Goal: Task Accomplishment & Management: Use online tool/utility

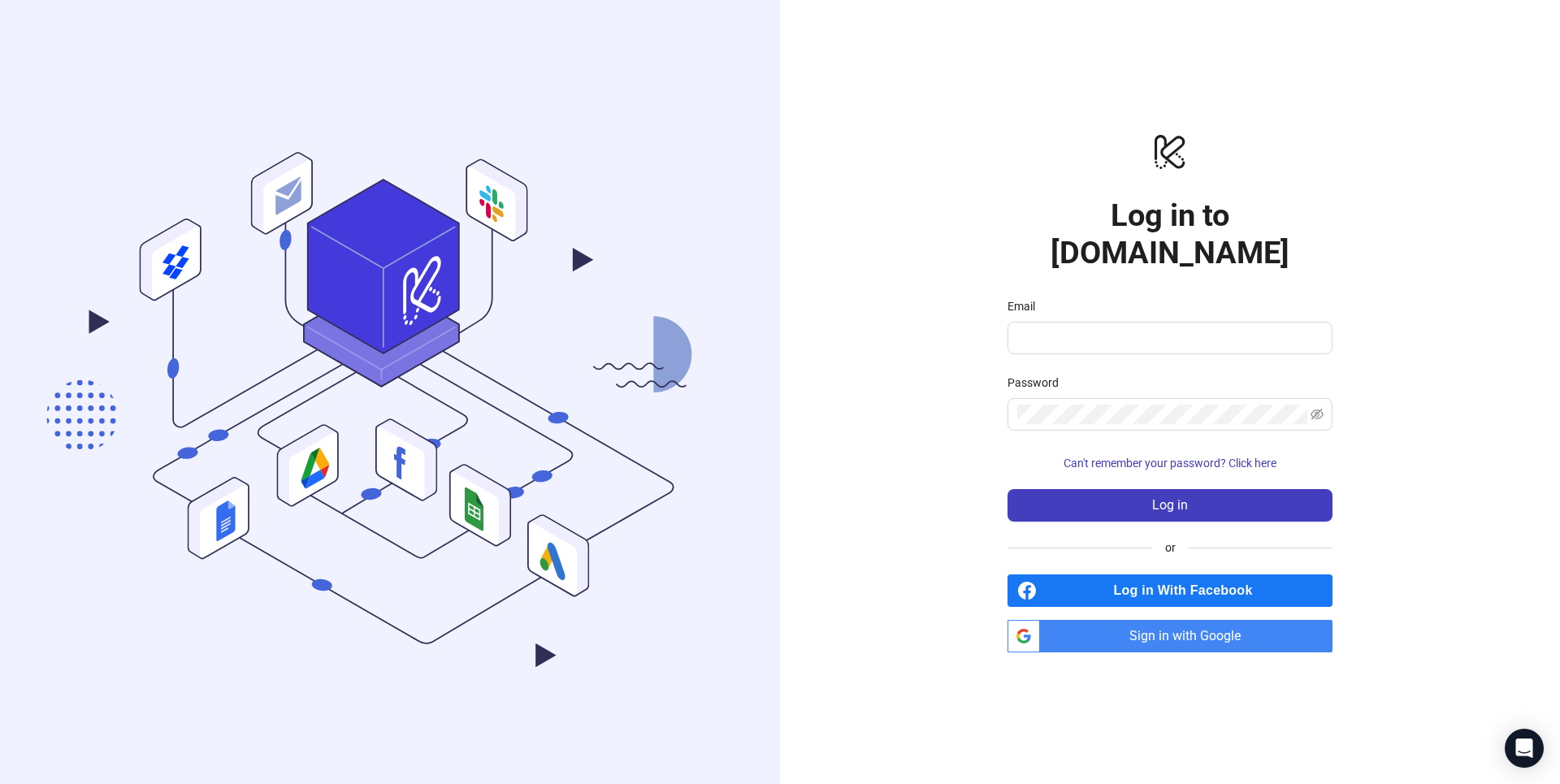
click at [1071, 620] on span "Sign in with Google" at bounding box center [1189, 636] width 286 height 32
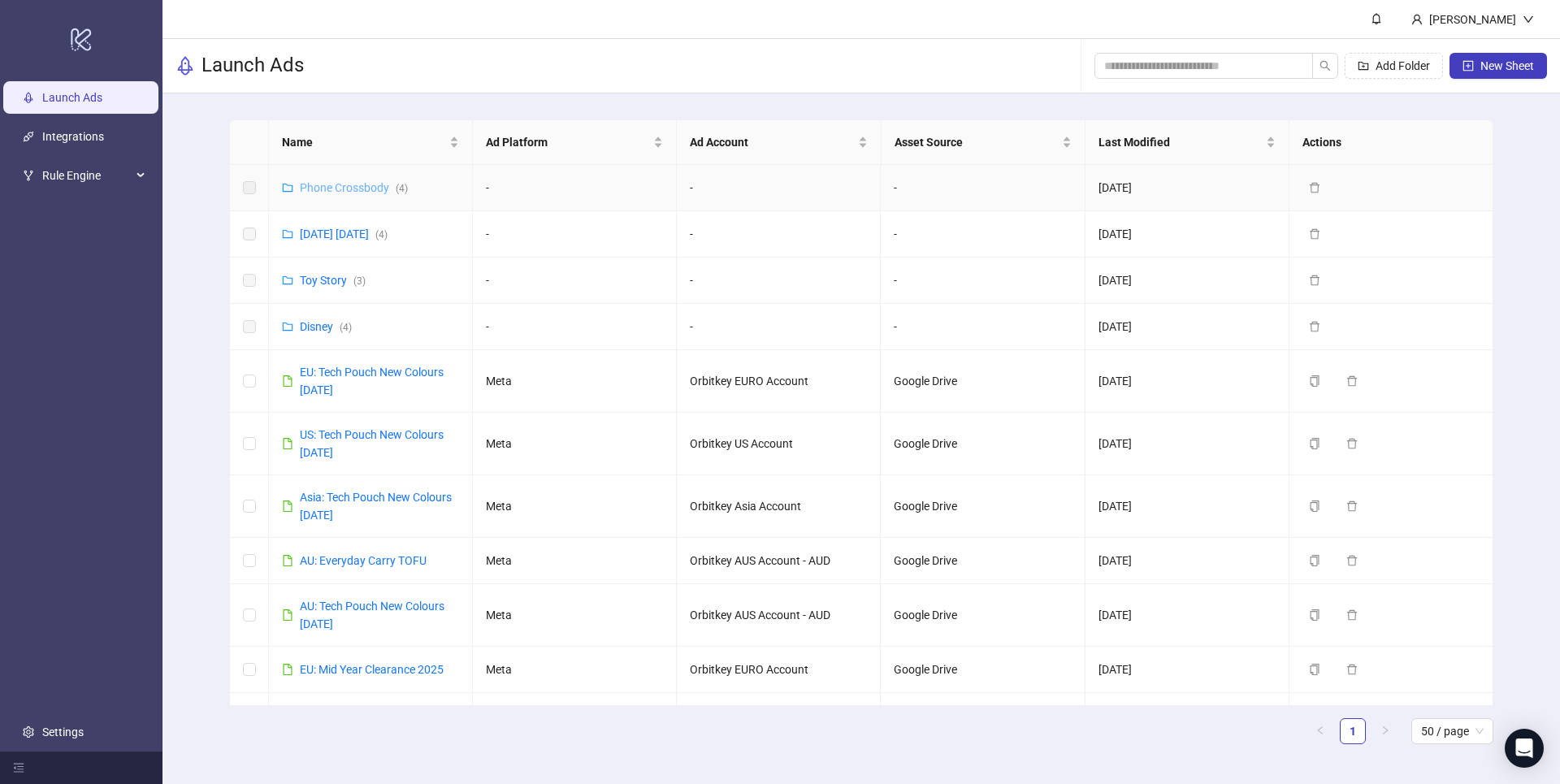
click at [353, 186] on link "Phone Crossbody ( 4 )" at bounding box center [354, 187] width 108 height 13
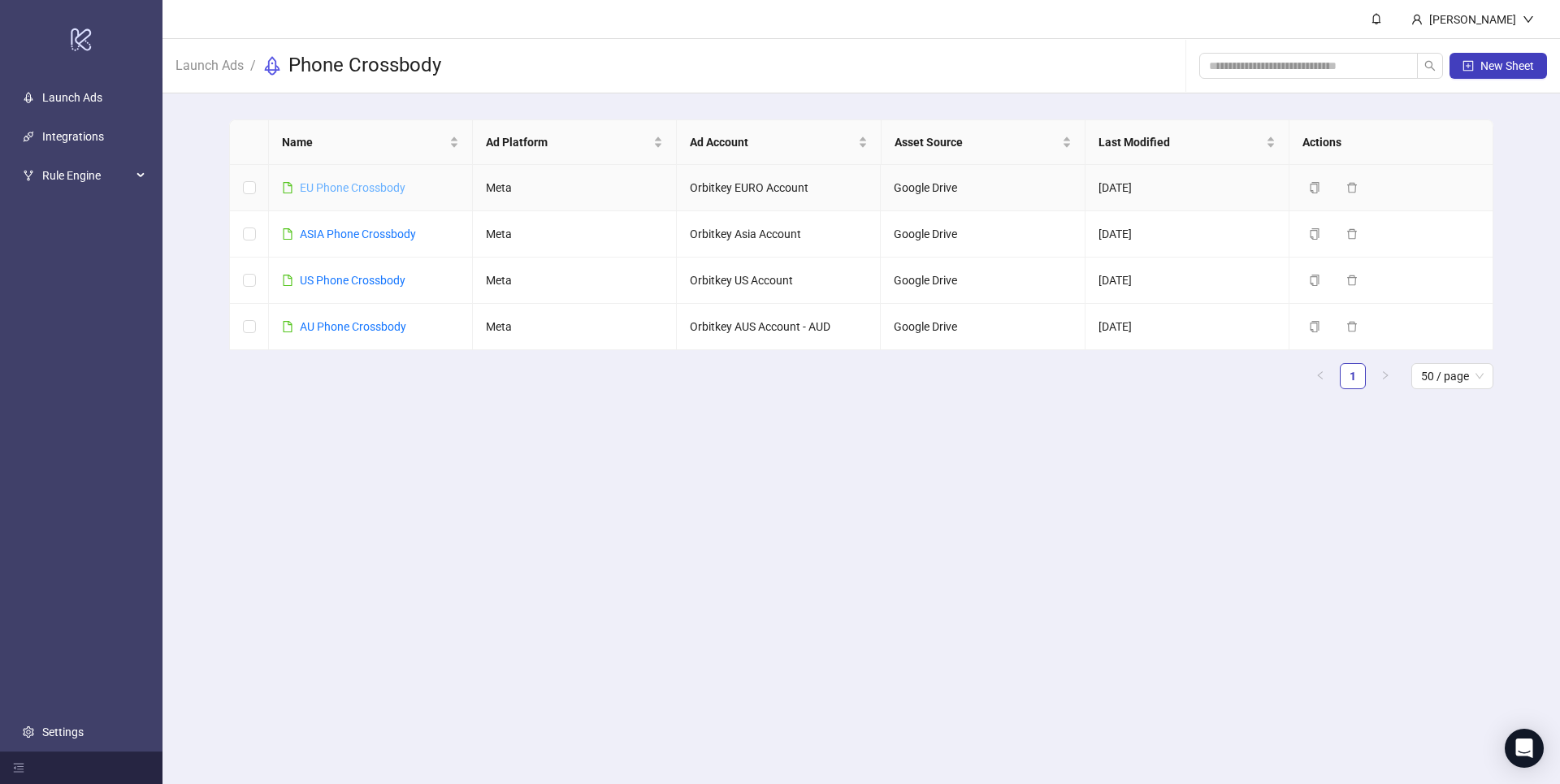
click at [349, 183] on link "EU Phone Crossbody" at bounding box center [352, 187] width 106 height 13
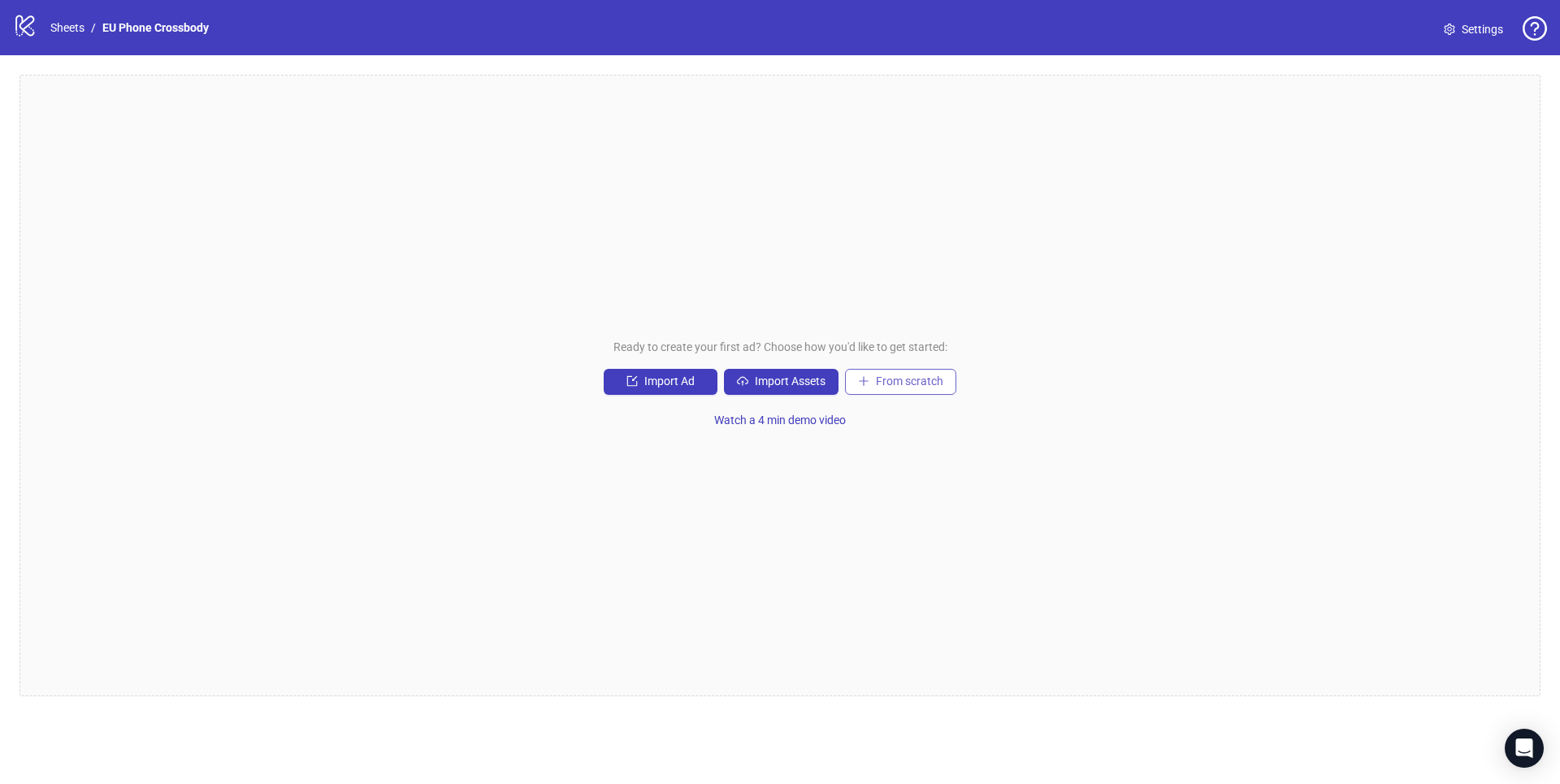
click at [895, 382] on span "From scratch" at bounding box center [909, 381] width 68 height 13
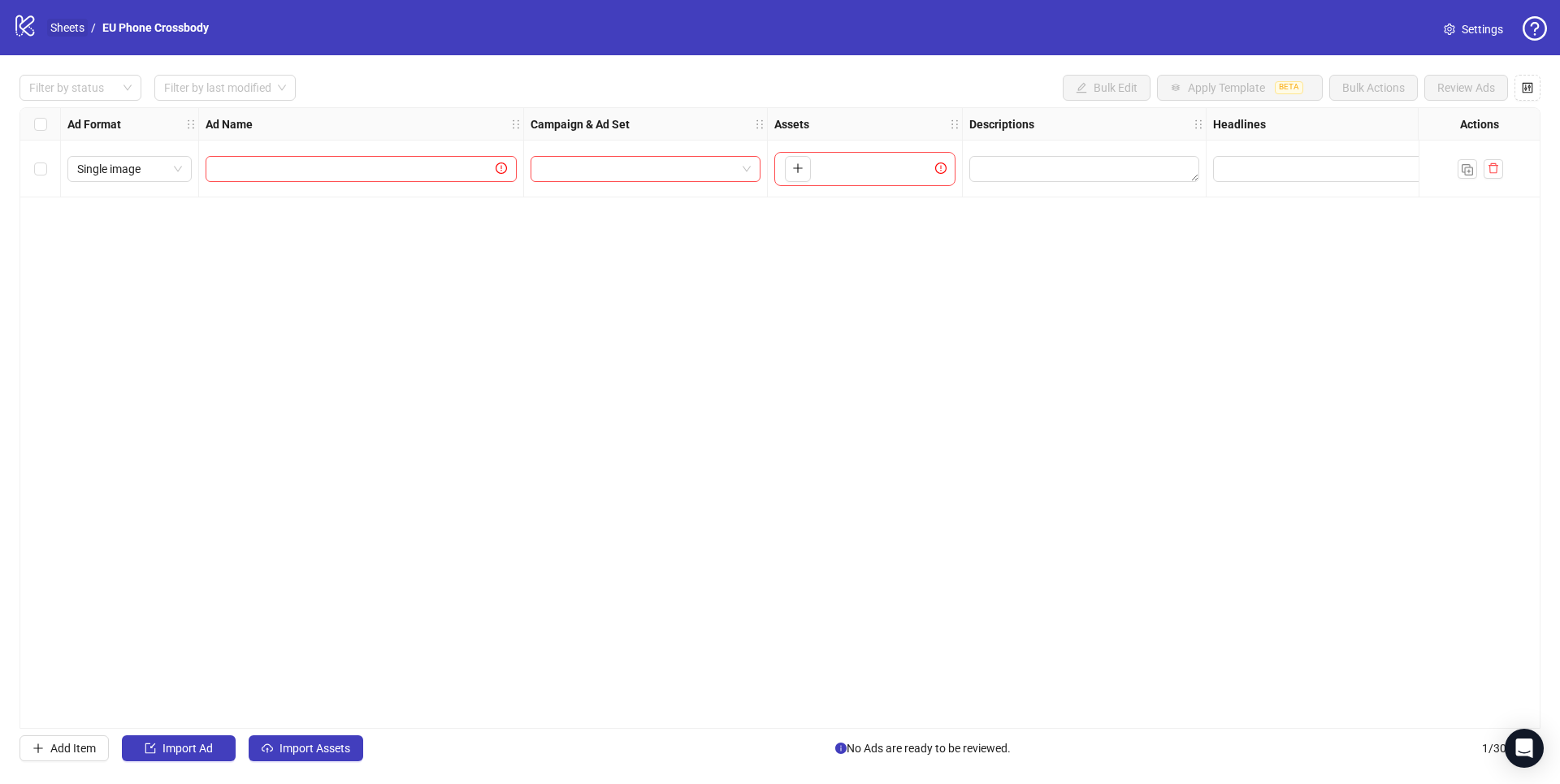
click at [64, 32] on link "Sheets" at bounding box center [68, 27] width 41 height 18
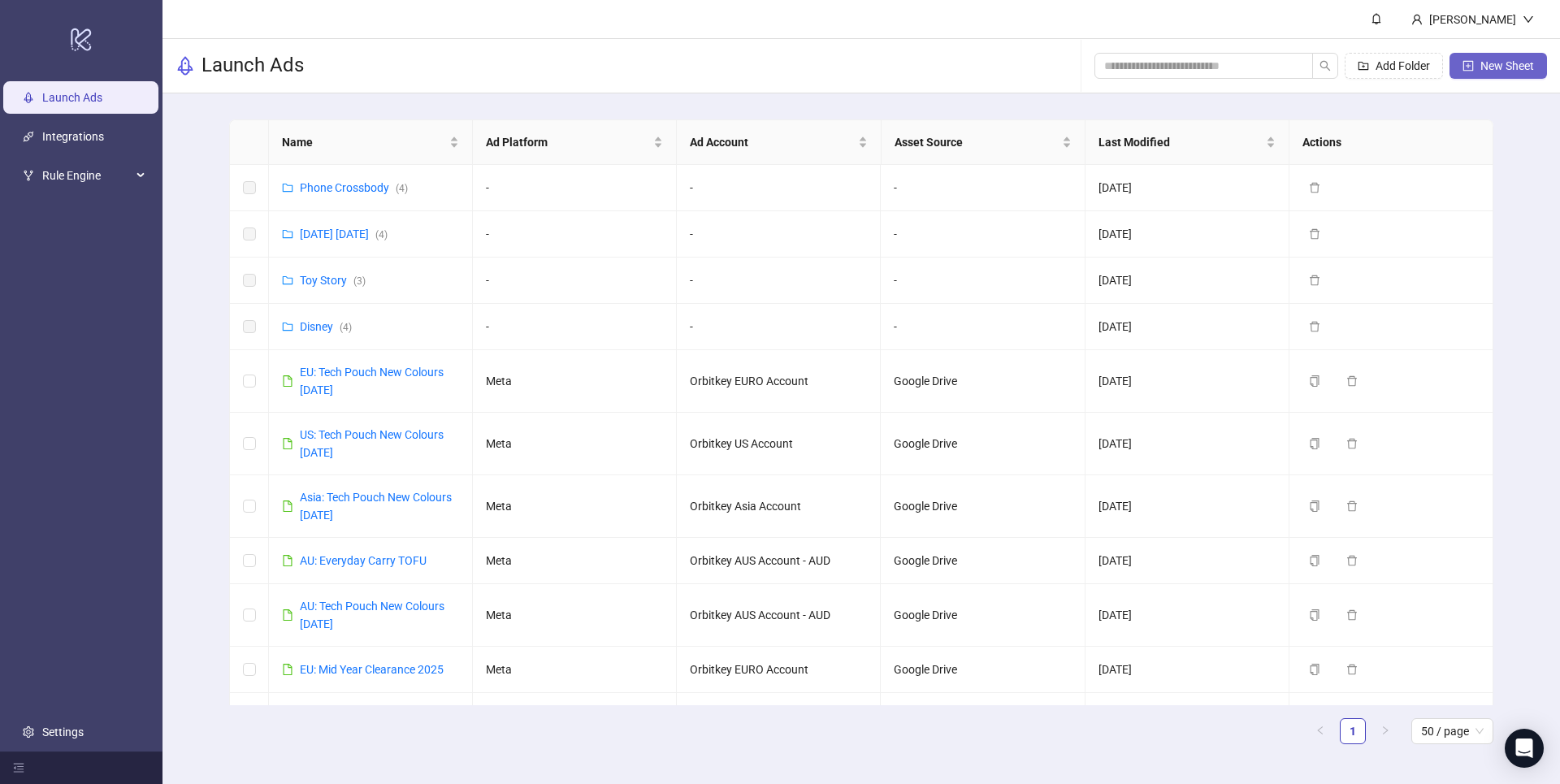
click at [1169, 59] on span "New Sheet" at bounding box center [1507, 65] width 53 height 13
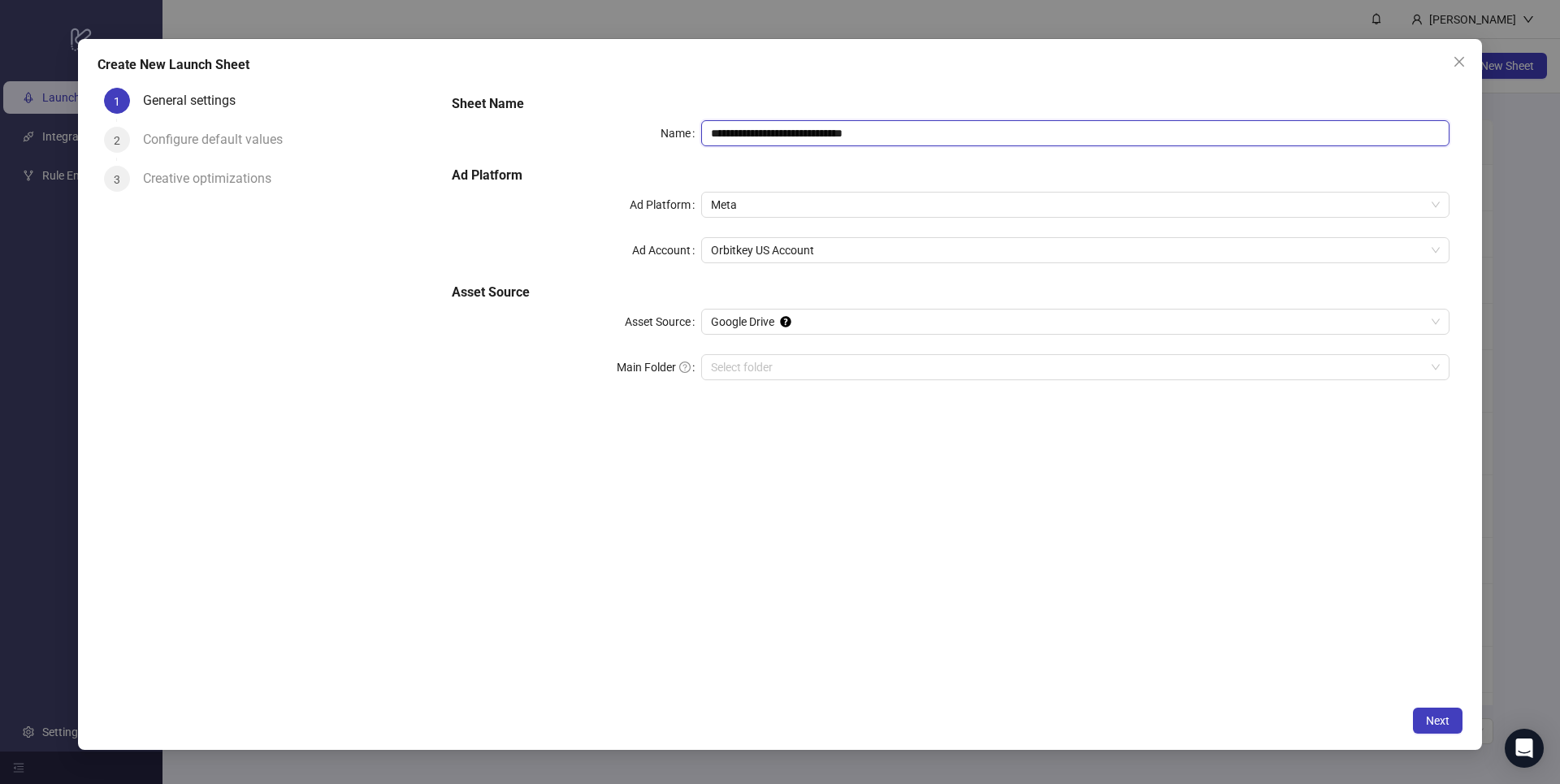
click at [829, 133] on input "**********" at bounding box center [1075, 133] width 748 height 26
type input "*"
type input "**********"
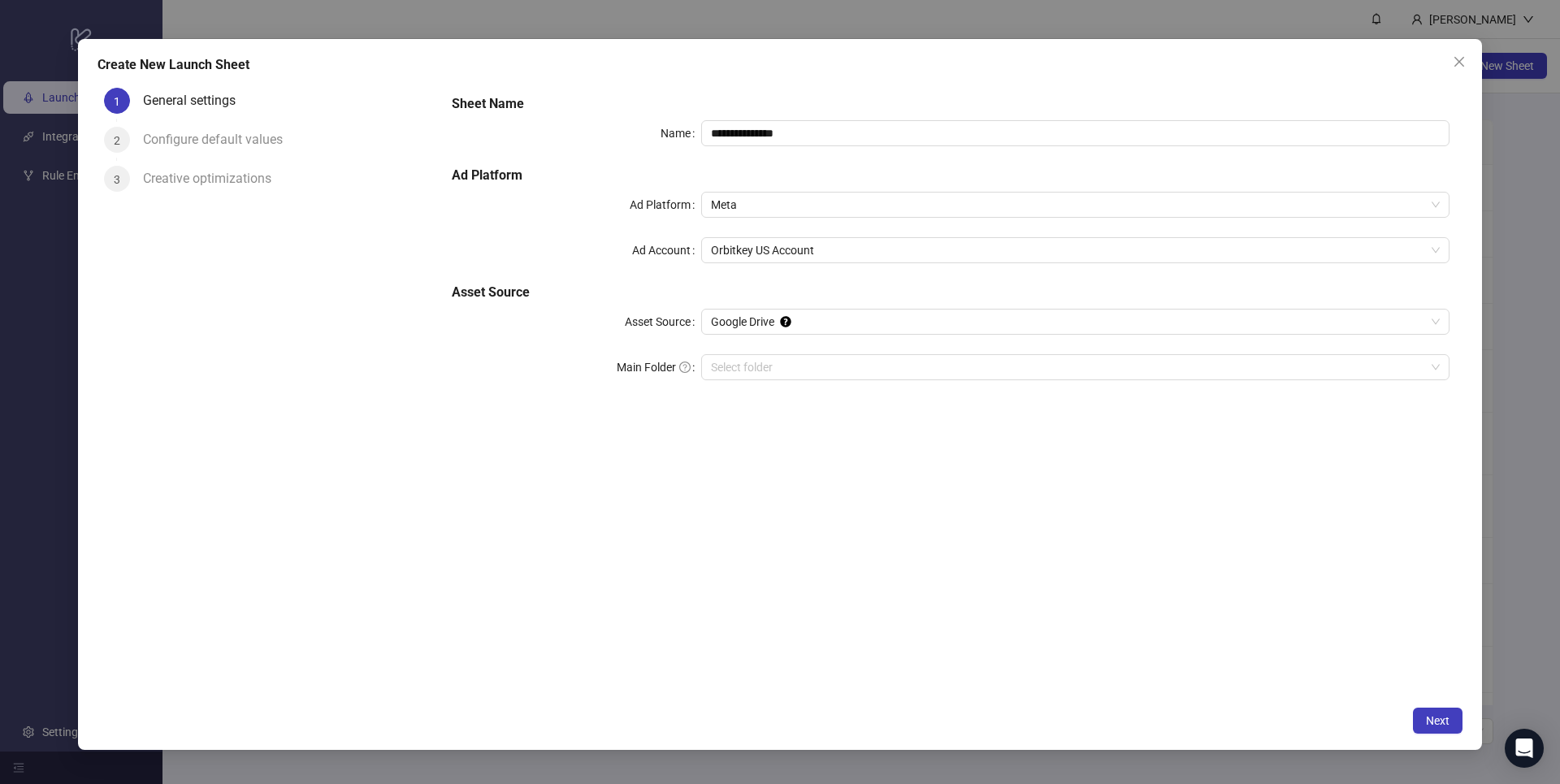
click at [1012, 524] on div "**********" at bounding box center [951, 389] width 1024 height 617
click at [1169, 587] on span "Next" at bounding box center [1437, 720] width 24 height 13
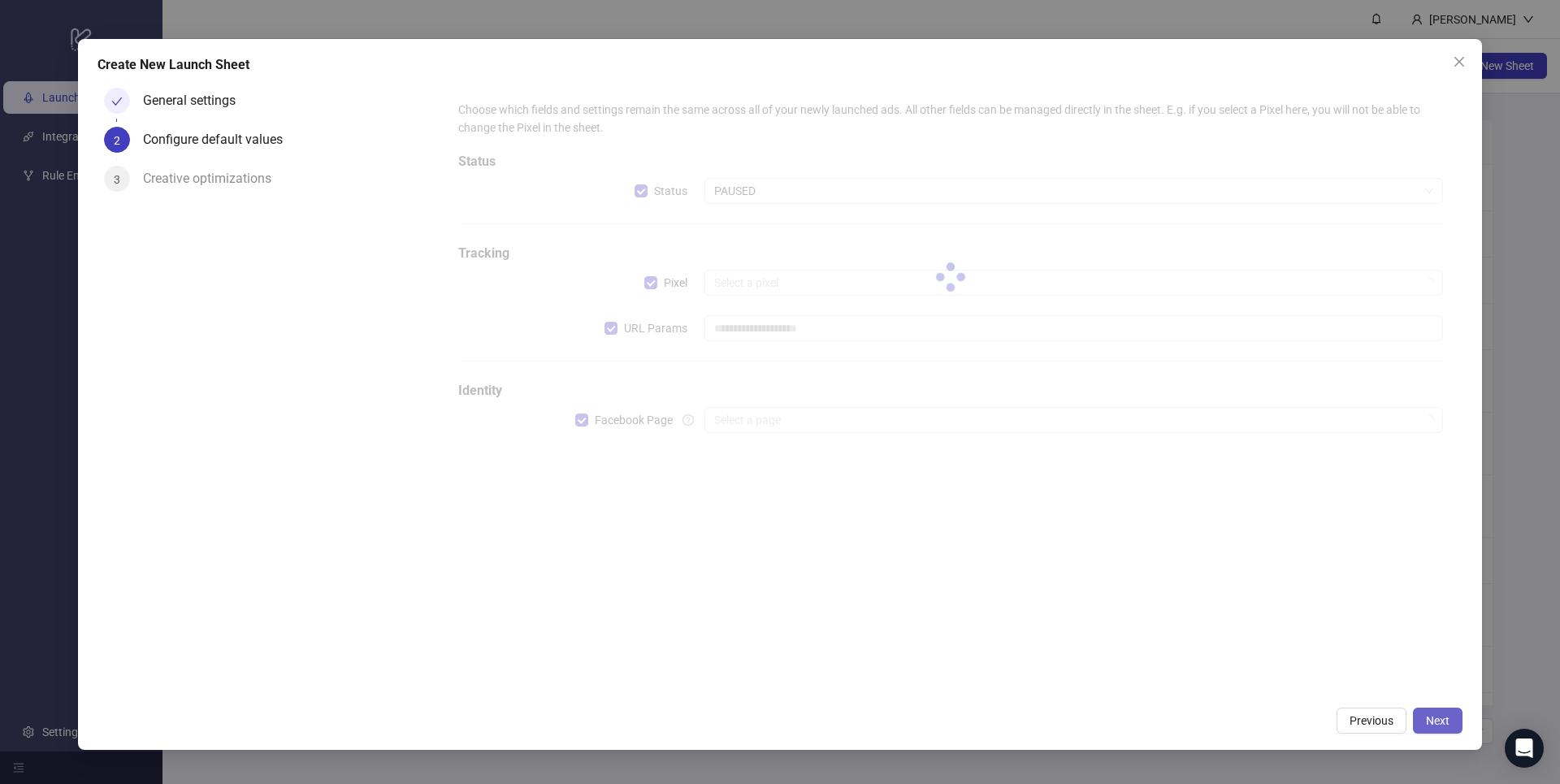
type input "**********"
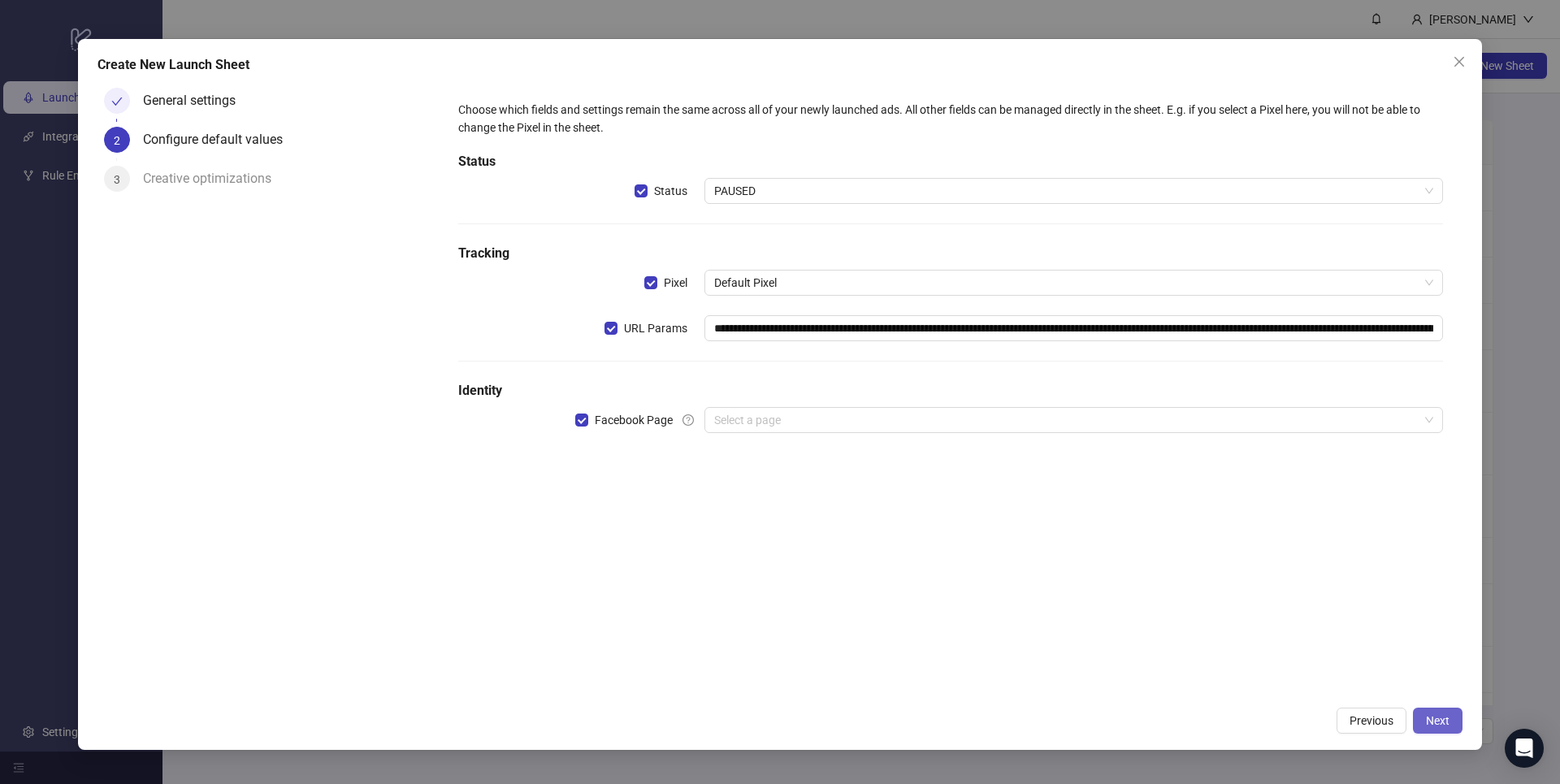
click at [1169, 587] on span "Next" at bounding box center [1437, 720] width 24 height 13
click at [1169, 419] on input "search" at bounding box center [1066, 419] width 705 height 25
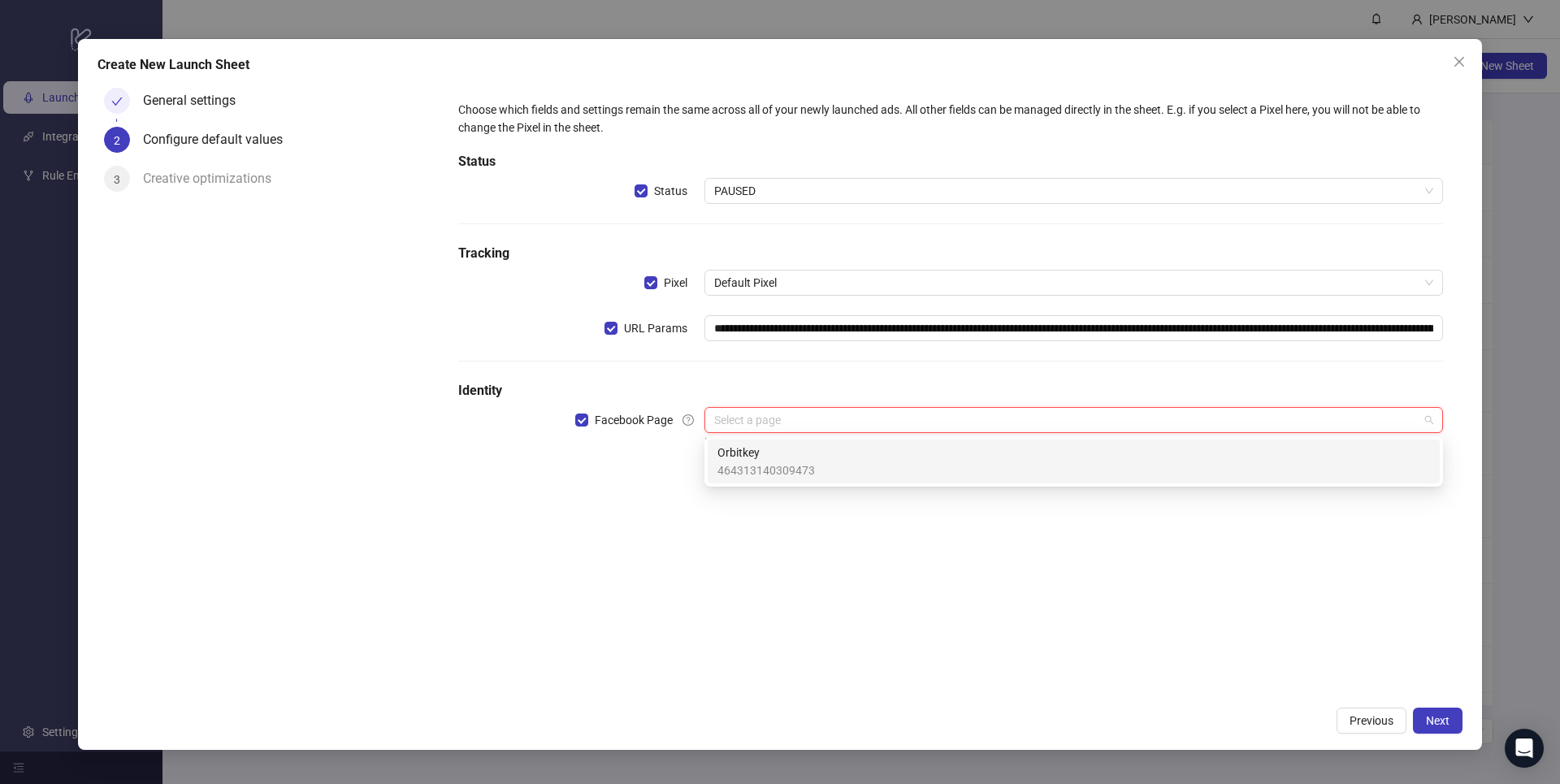
click at [1169, 470] on div "Orbitkey 464313140309473" at bounding box center [1074, 461] width 712 height 36
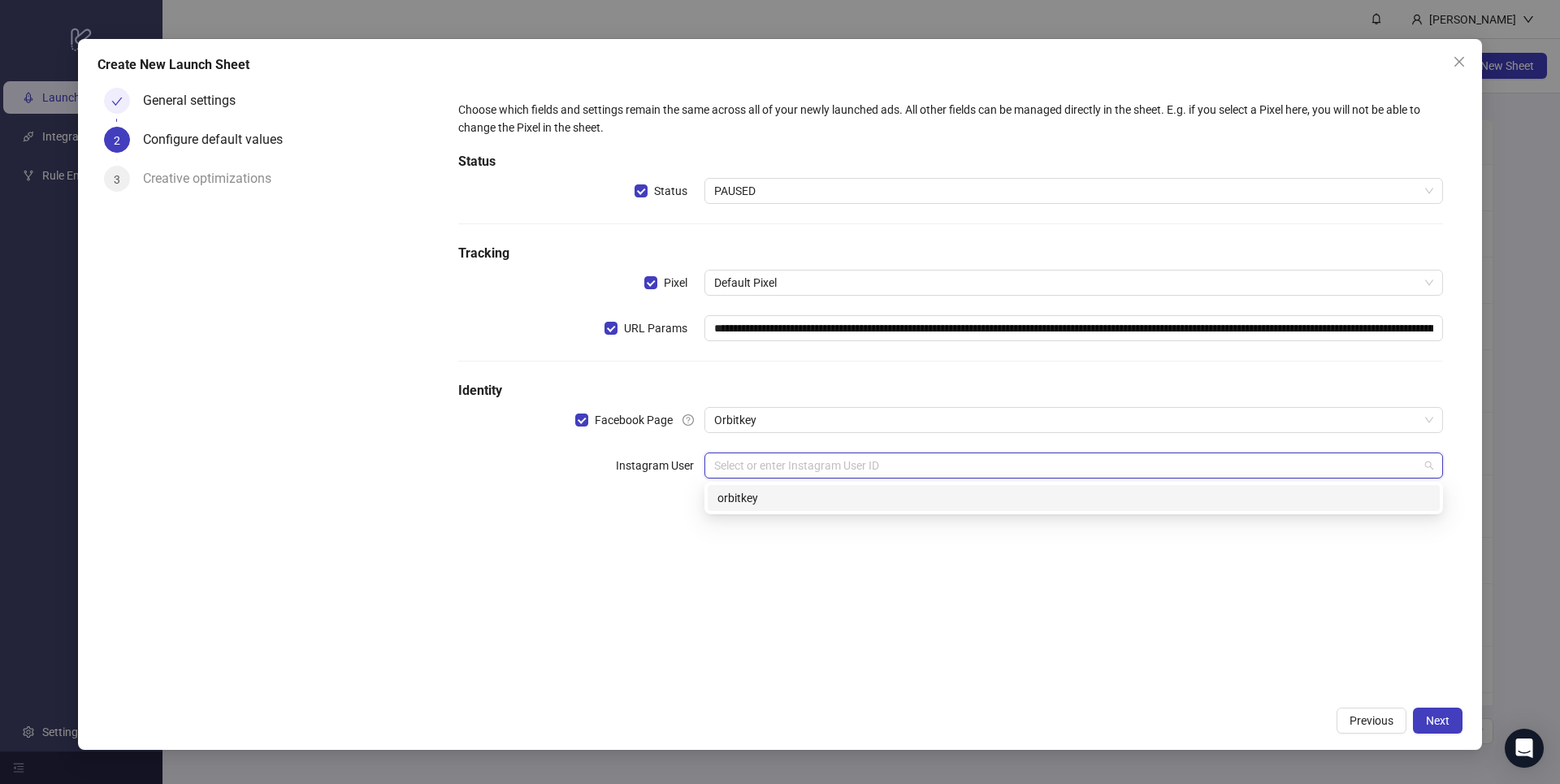
click at [1169, 470] on input "search" at bounding box center [1066, 465] width 705 height 25
click at [1169, 494] on div "orbitkey" at bounding box center [1074, 497] width 712 height 18
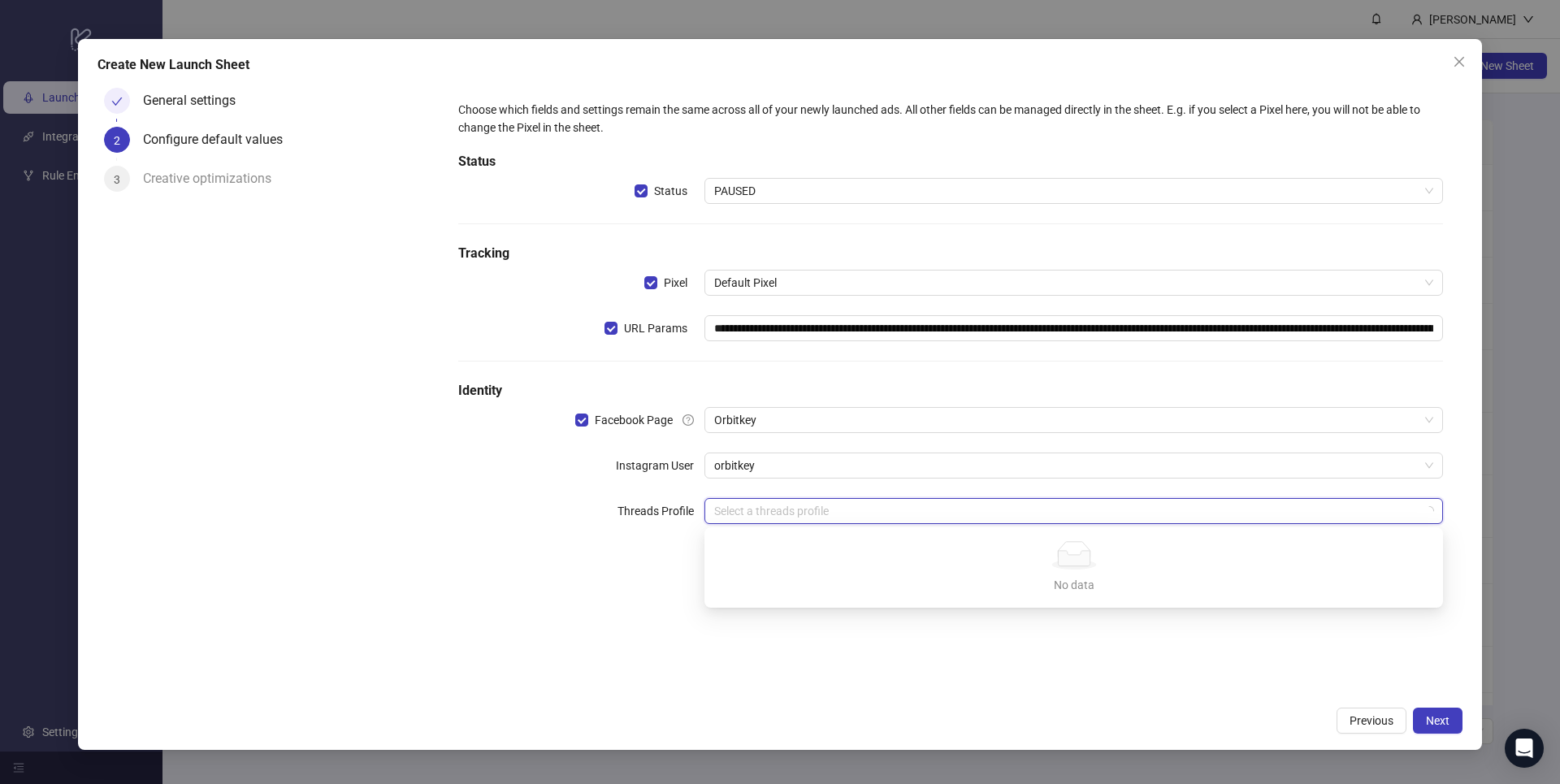
click at [1169, 502] on input "search" at bounding box center [1066, 511] width 705 height 25
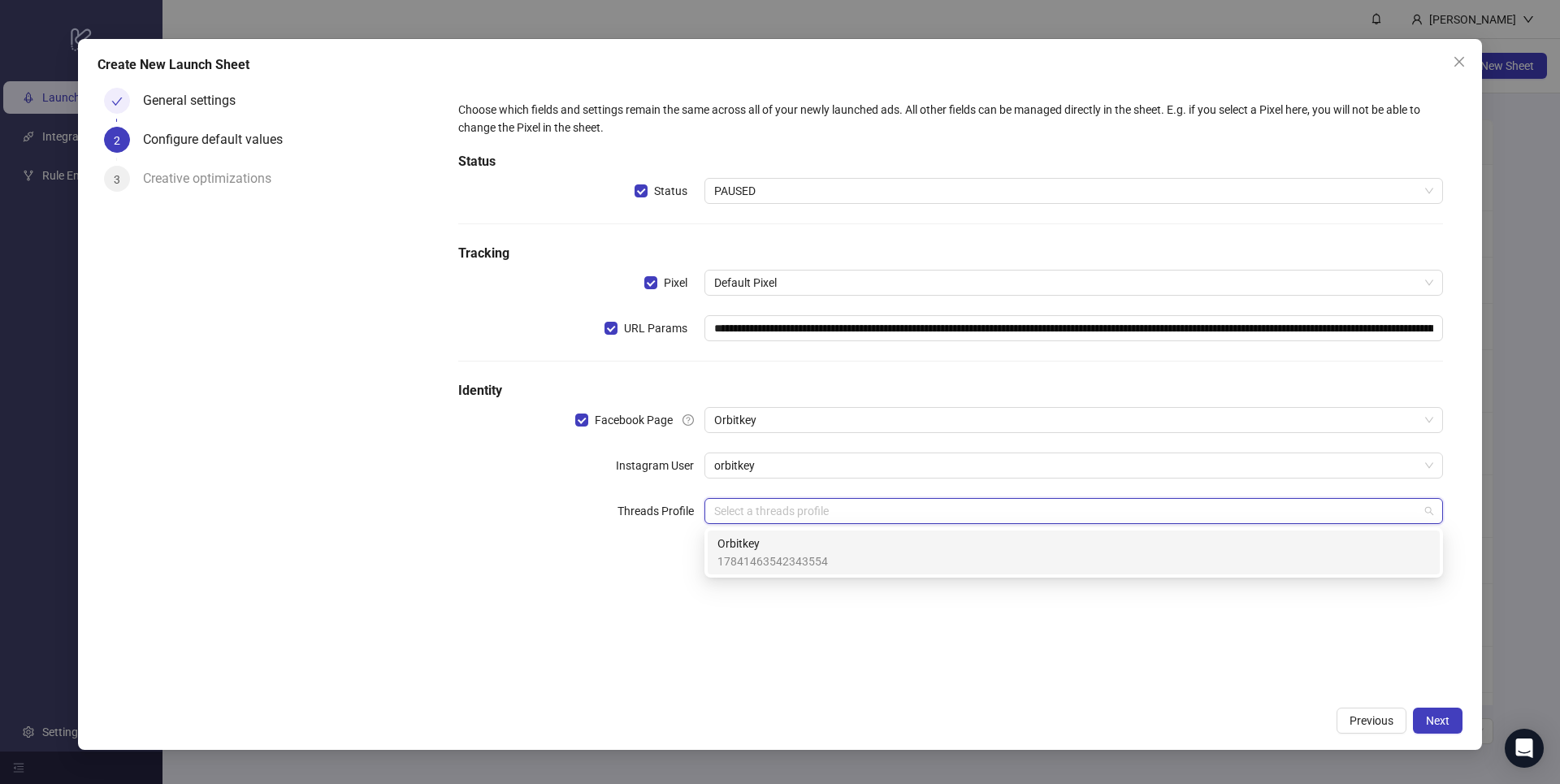
click at [1169, 551] on div "Orbitkey 17841463542343554" at bounding box center [1074, 552] width 712 height 36
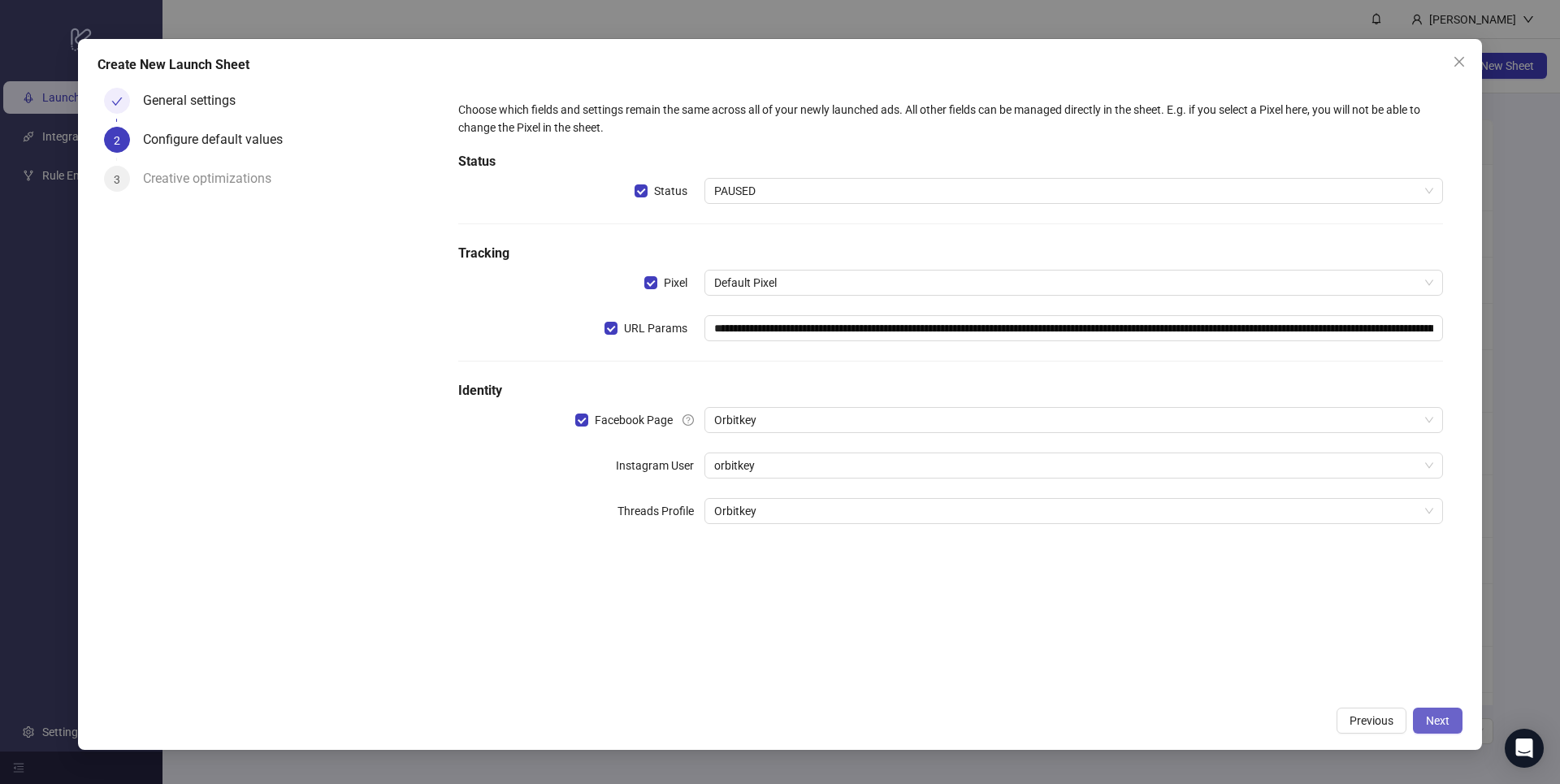
click at [1169, 587] on span "Next" at bounding box center [1437, 720] width 24 height 13
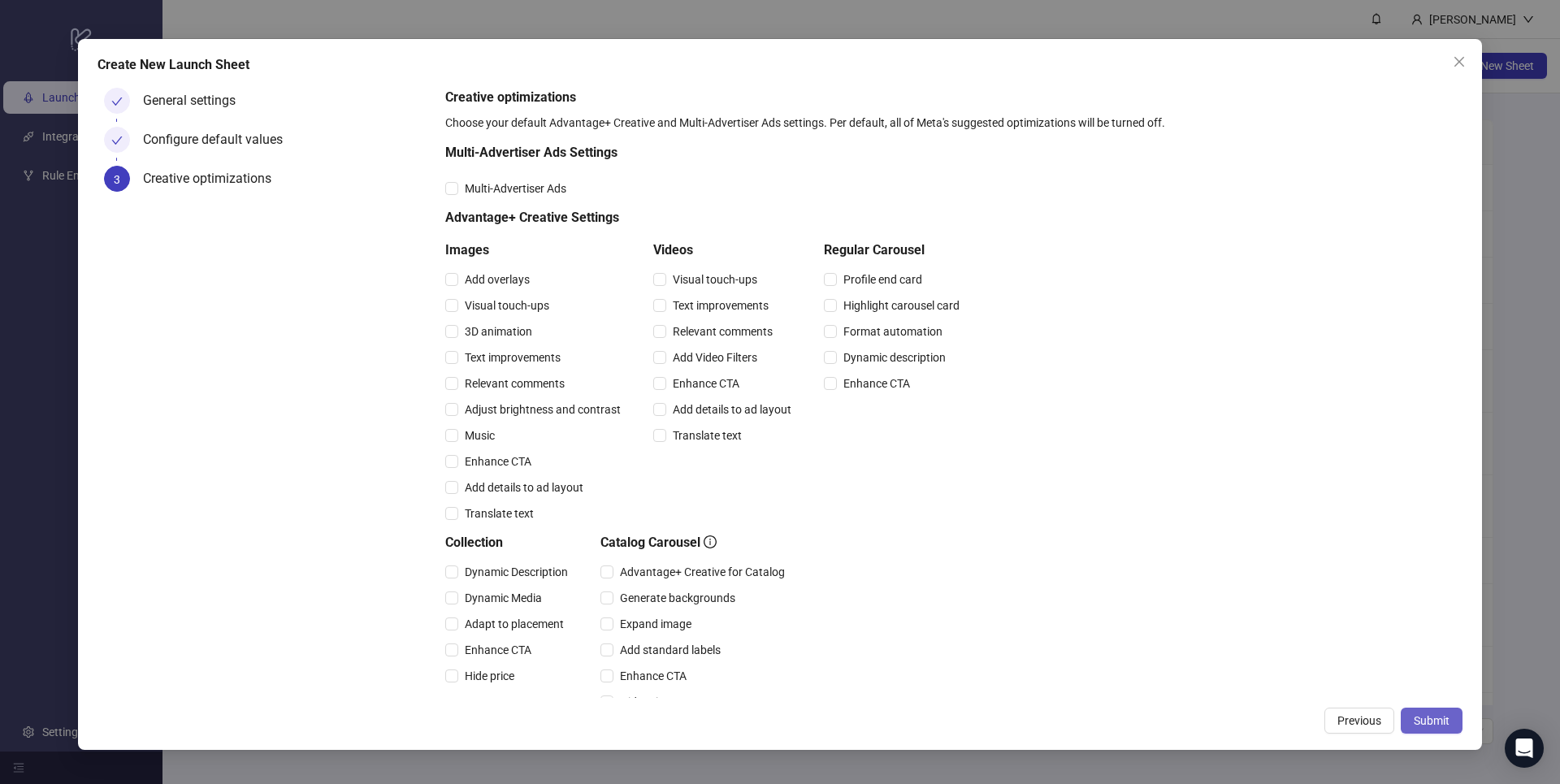
click at [1169, 587] on span "Submit" at bounding box center [1431, 720] width 36 height 13
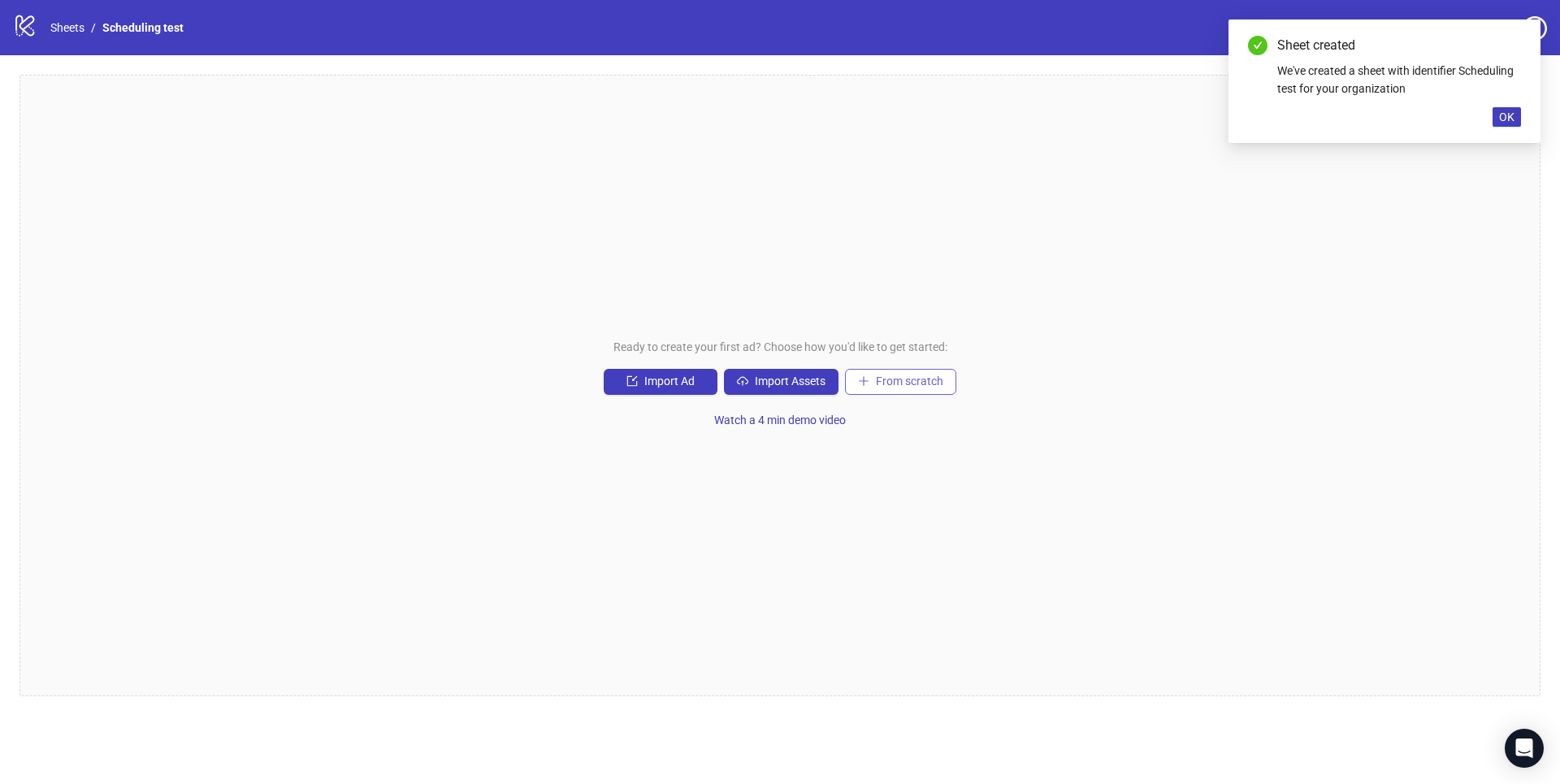
click at [925, 381] on span "From scratch" at bounding box center [909, 381] width 68 height 13
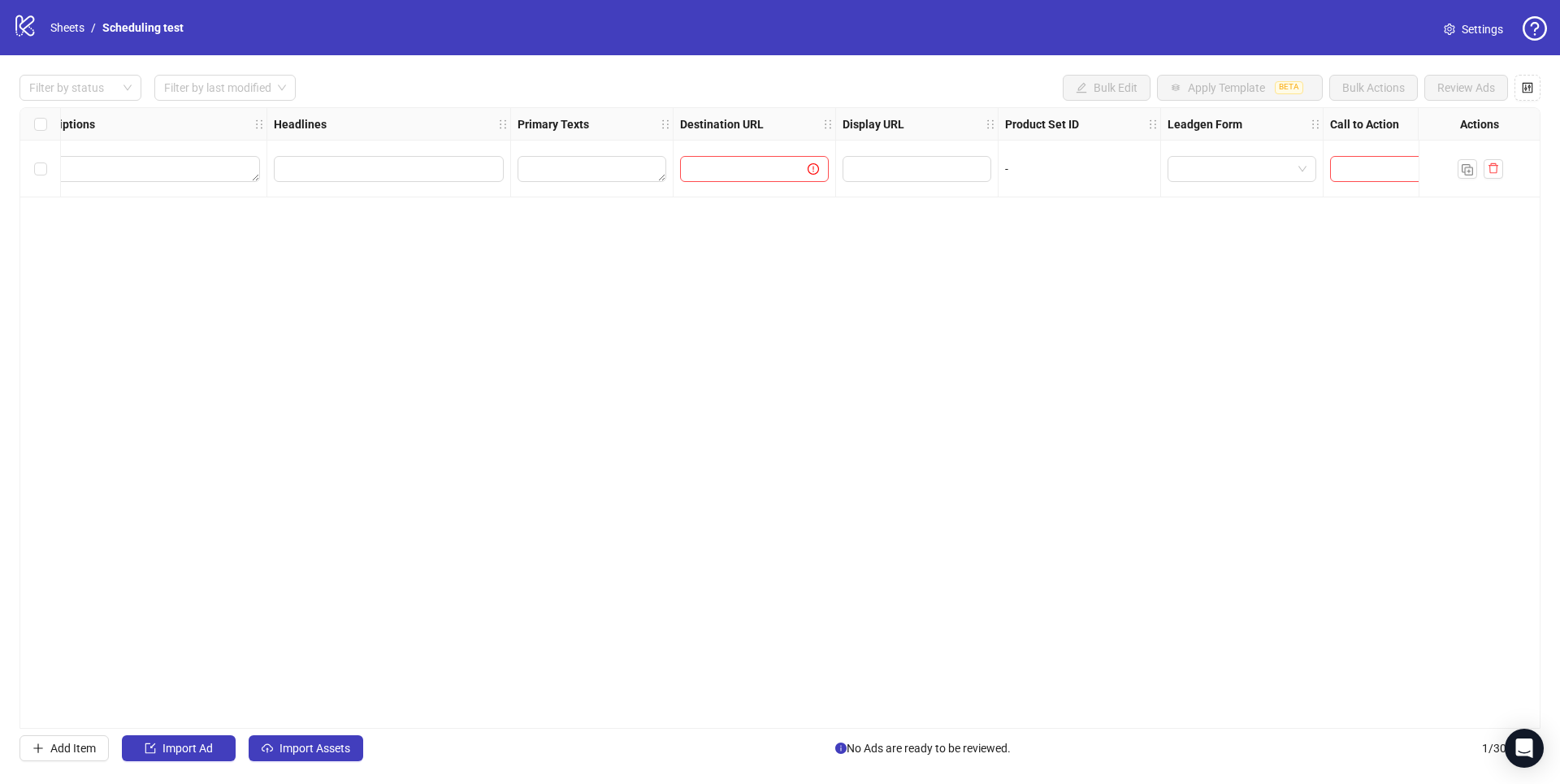
scroll to position [0, 1136]
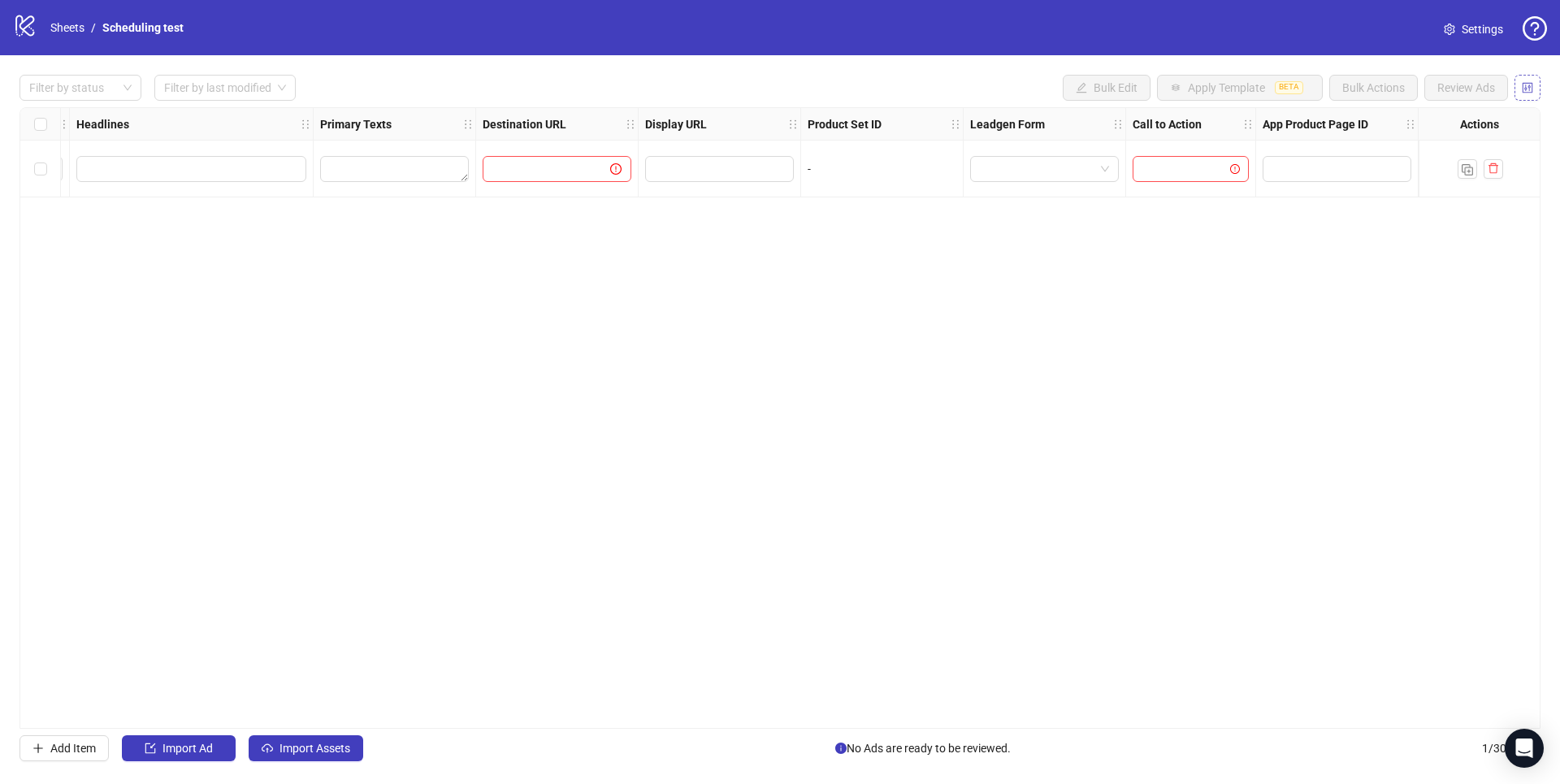
click at [1169, 84] on icon "control" at bounding box center [1527, 87] width 11 height 11
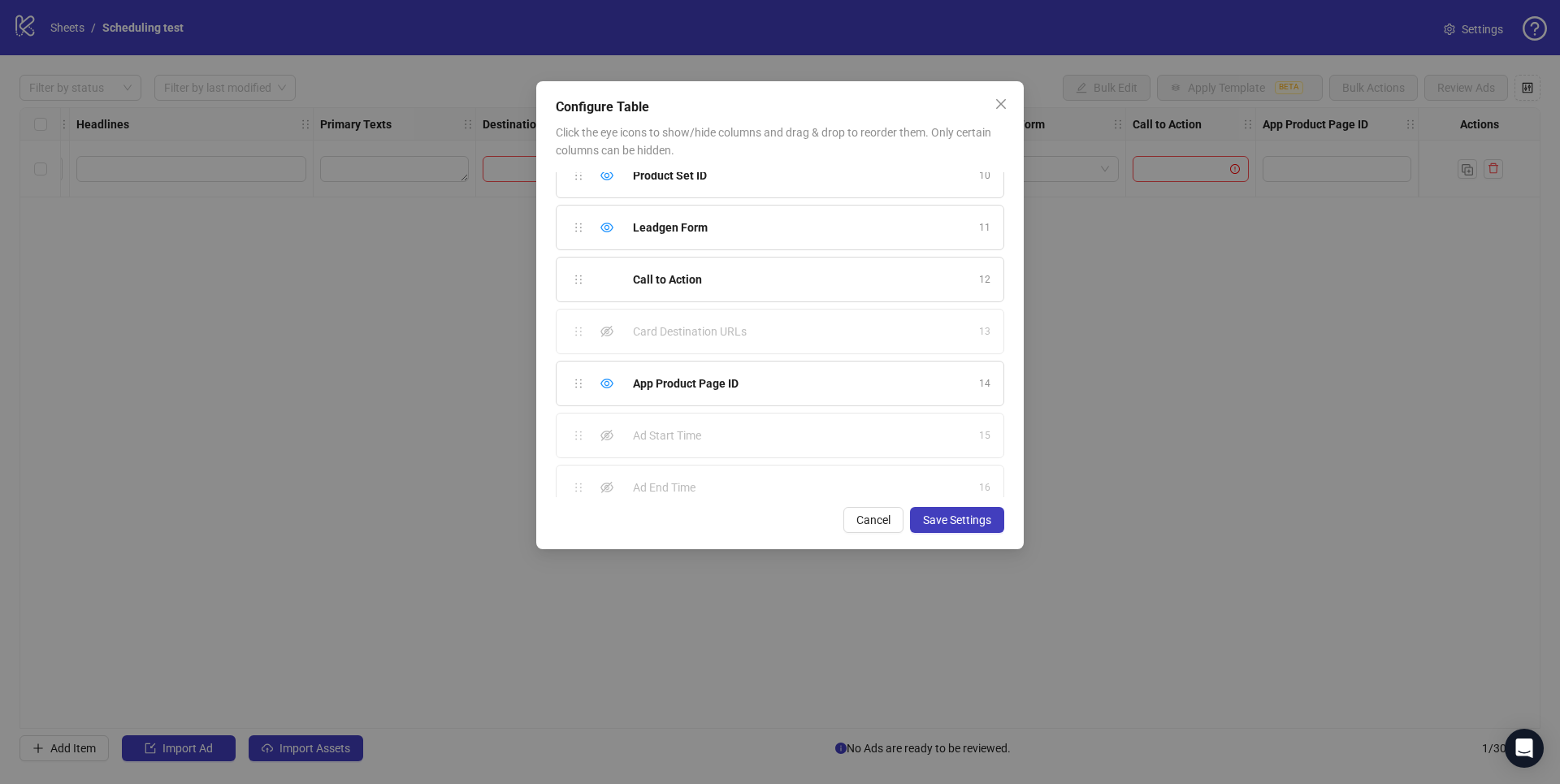
scroll to position [498, 0]
click at [605, 419] on icon "eye-invisible" at bounding box center [607, 425] width 13 height 13
click at [604, 471] on icon "eye-invisible" at bounding box center [607, 476] width 13 height 11
click at [945, 518] on span "Save Settings" at bounding box center [957, 519] width 69 height 13
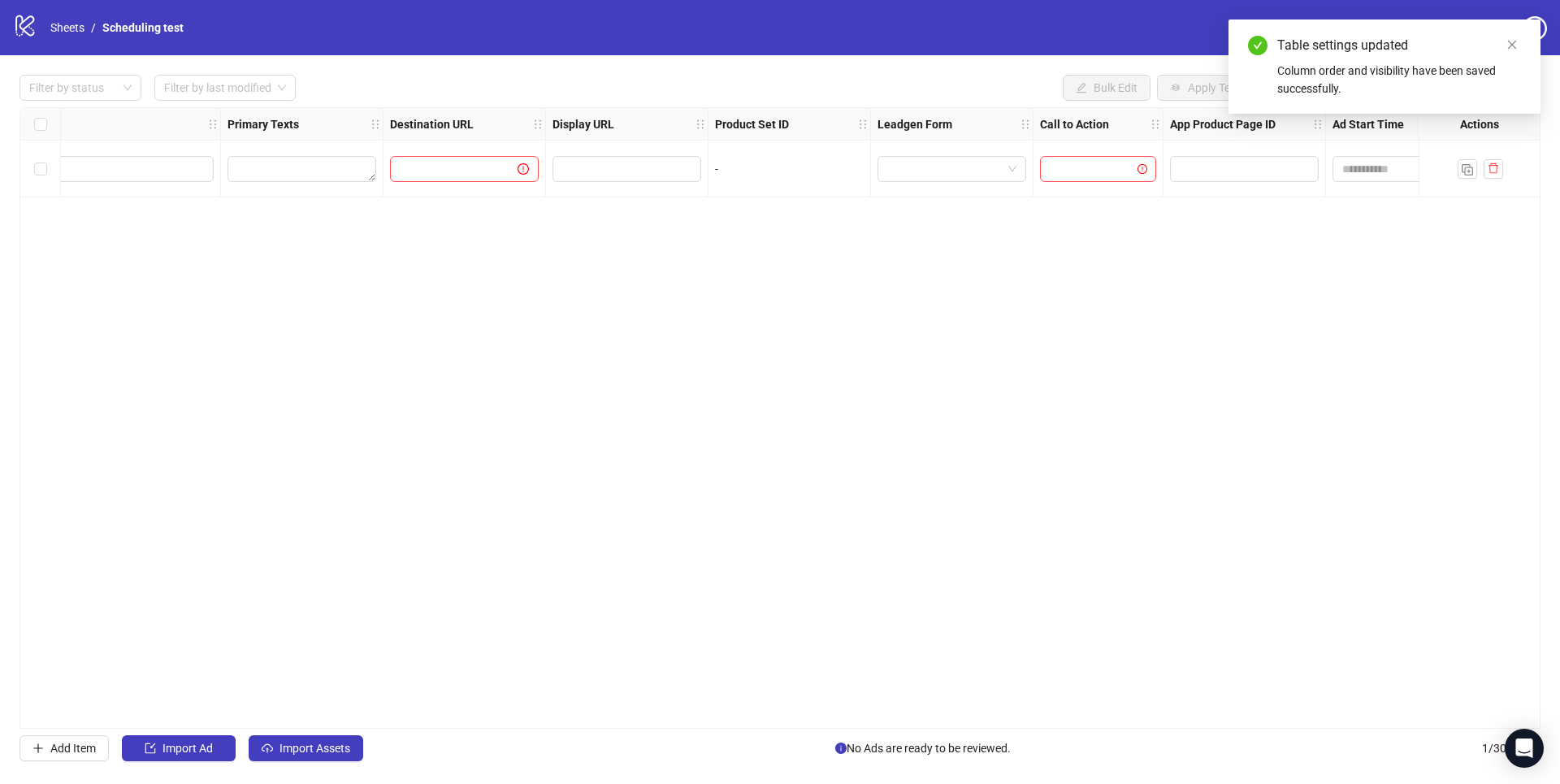
scroll to position [0, 1462]
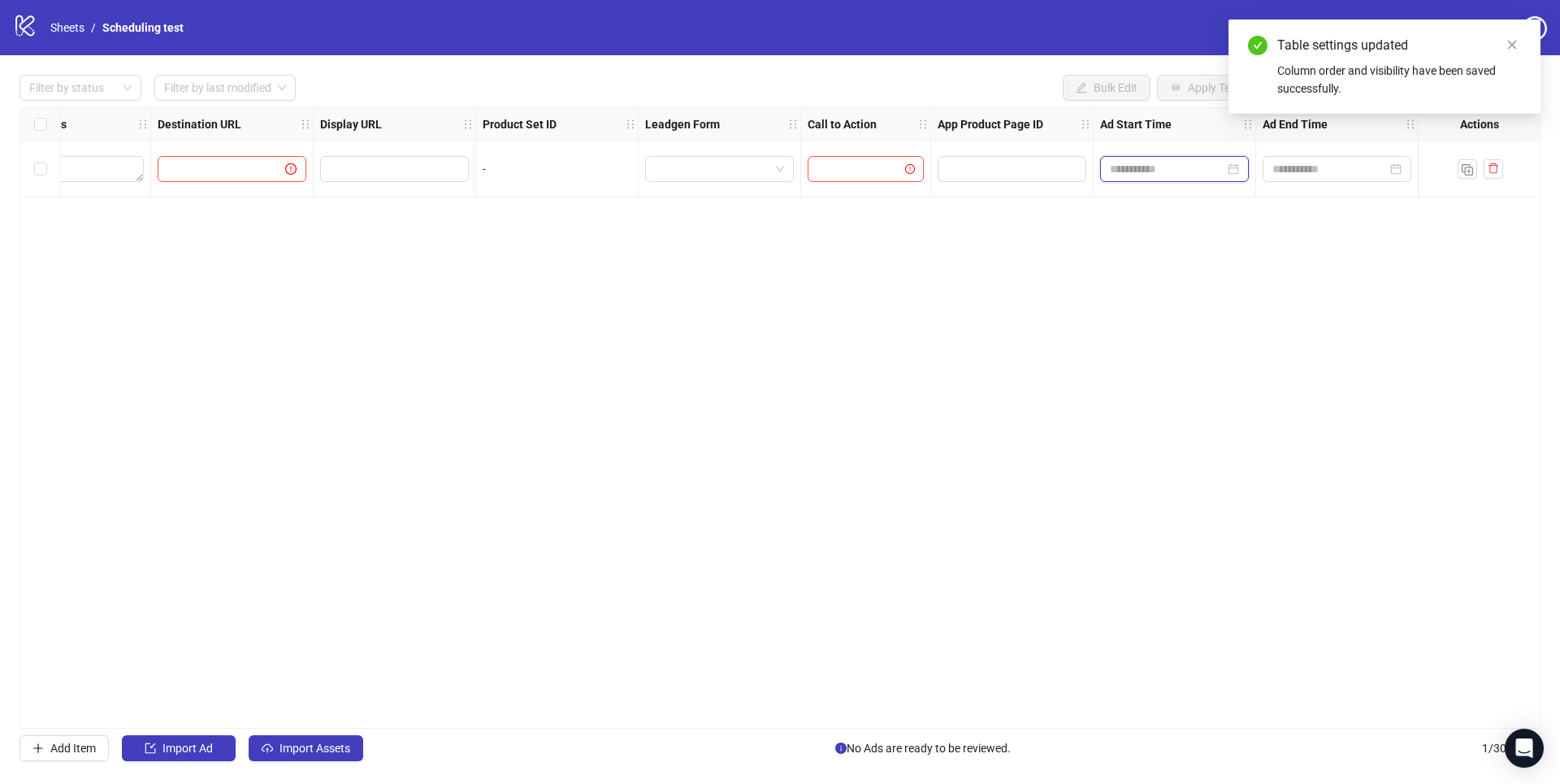
click at [1146, 167] on input at bounding box center [1167, 168] width 114 height 18
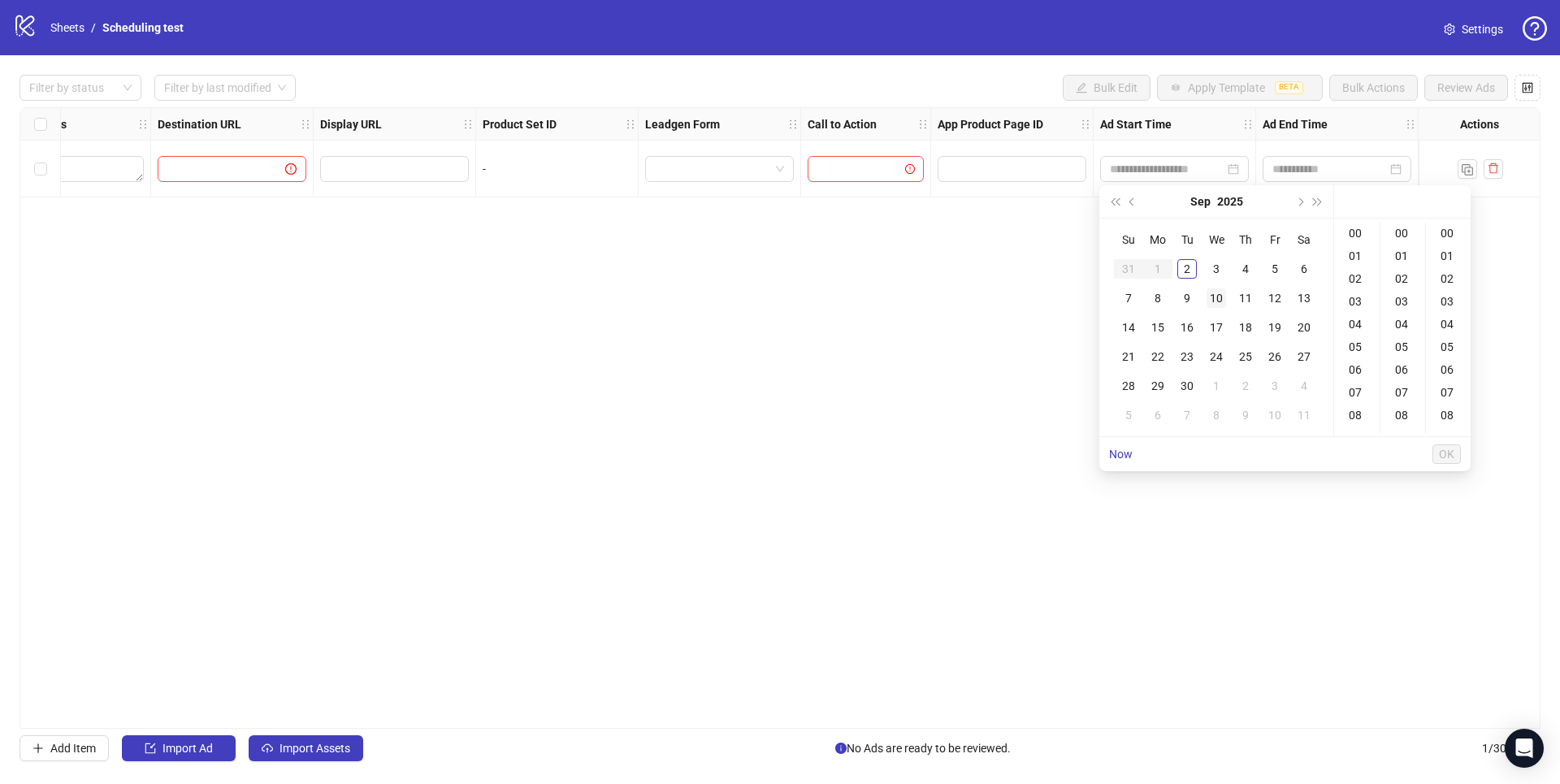
click at [1169, 297] on div "10" at bounding box center [1216, 298] width 19 height 19
type input "**********"
click at [998, 270] on div "Ad Format Ad Name Campaign & Ad Set Assets Descriptions Headlines Primary Texts…" at bounding box center [780, 418] width 1521 height 622
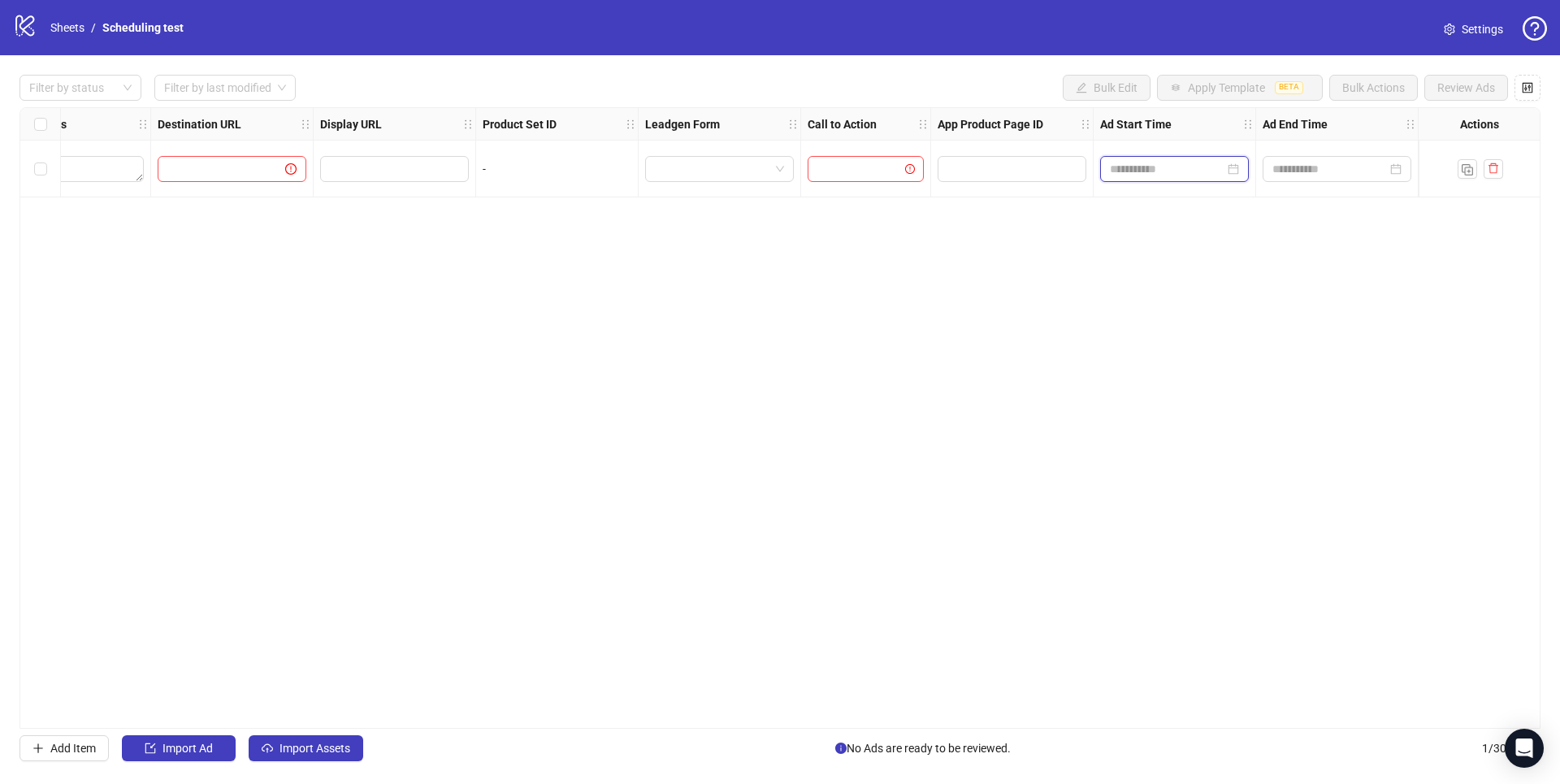
click at [1166, 164] on input at bounding box center [1167, 168] width 114 height 18
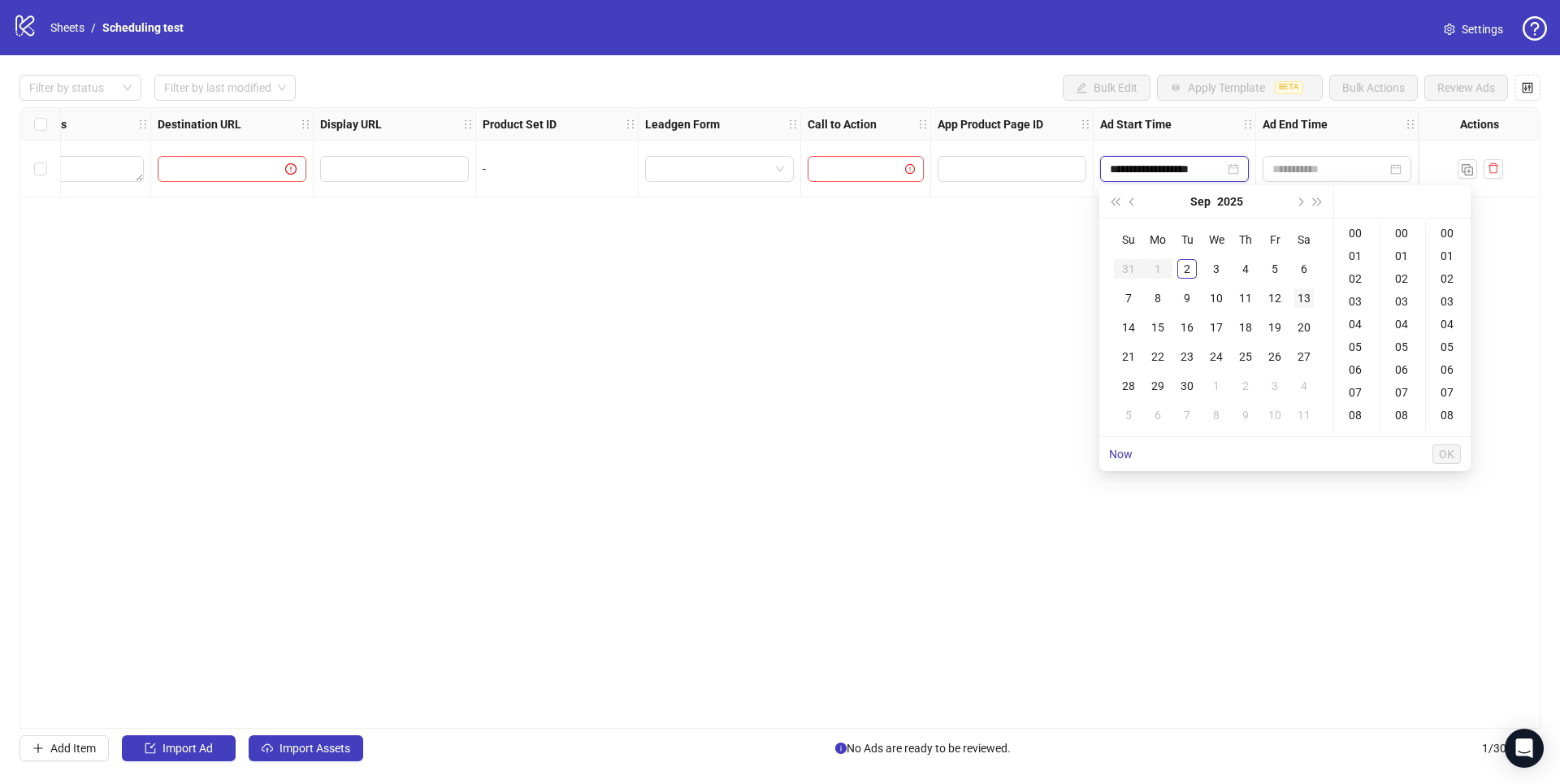
type input "**********"
click at [1169, 299] on div "03" at bounding box center [1403, 301] width 39 height 23
type input "**********"
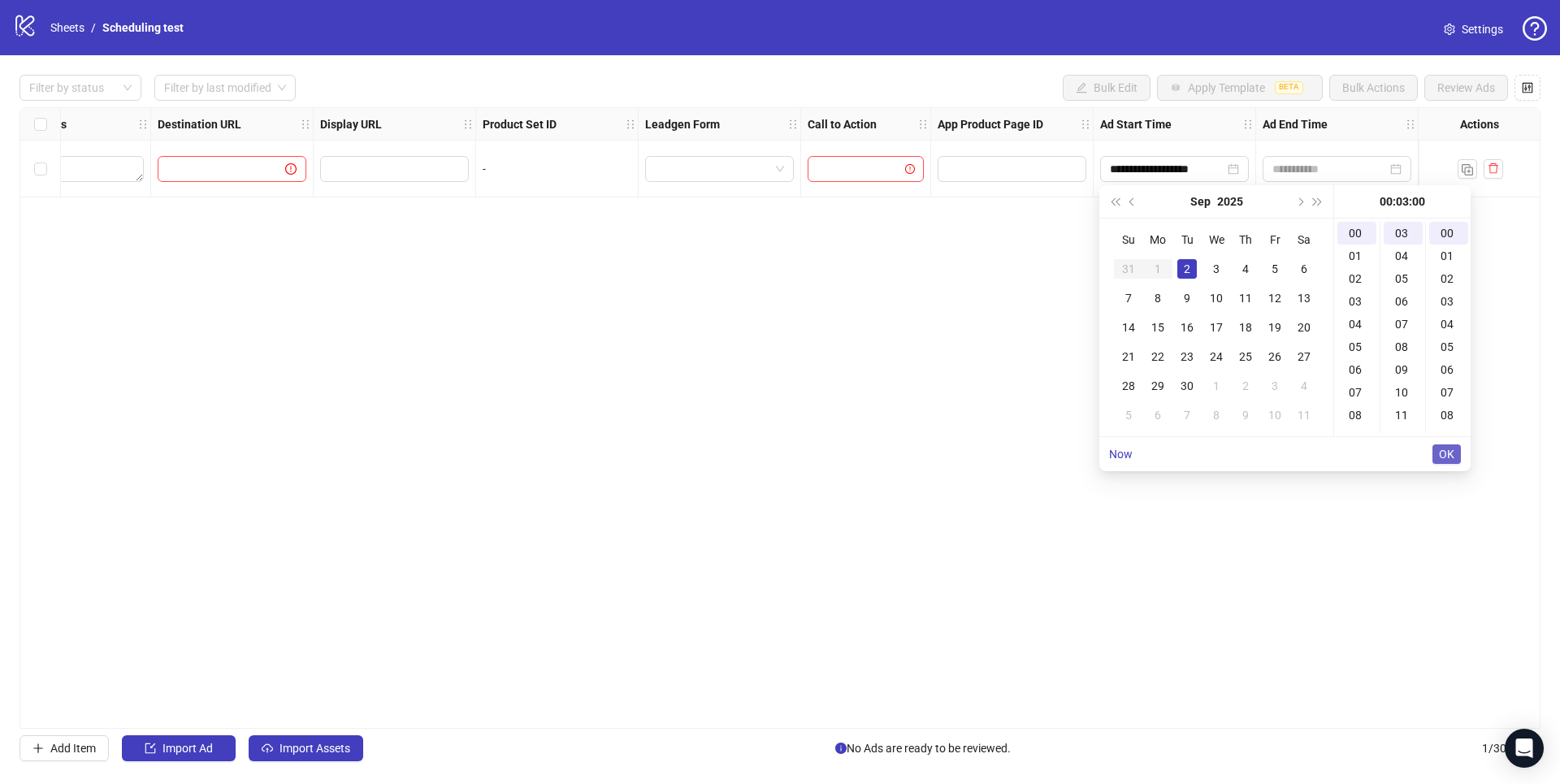
click at [1169, 452] on button "OK" at bounding box center [1447, 453] width 29 height 19
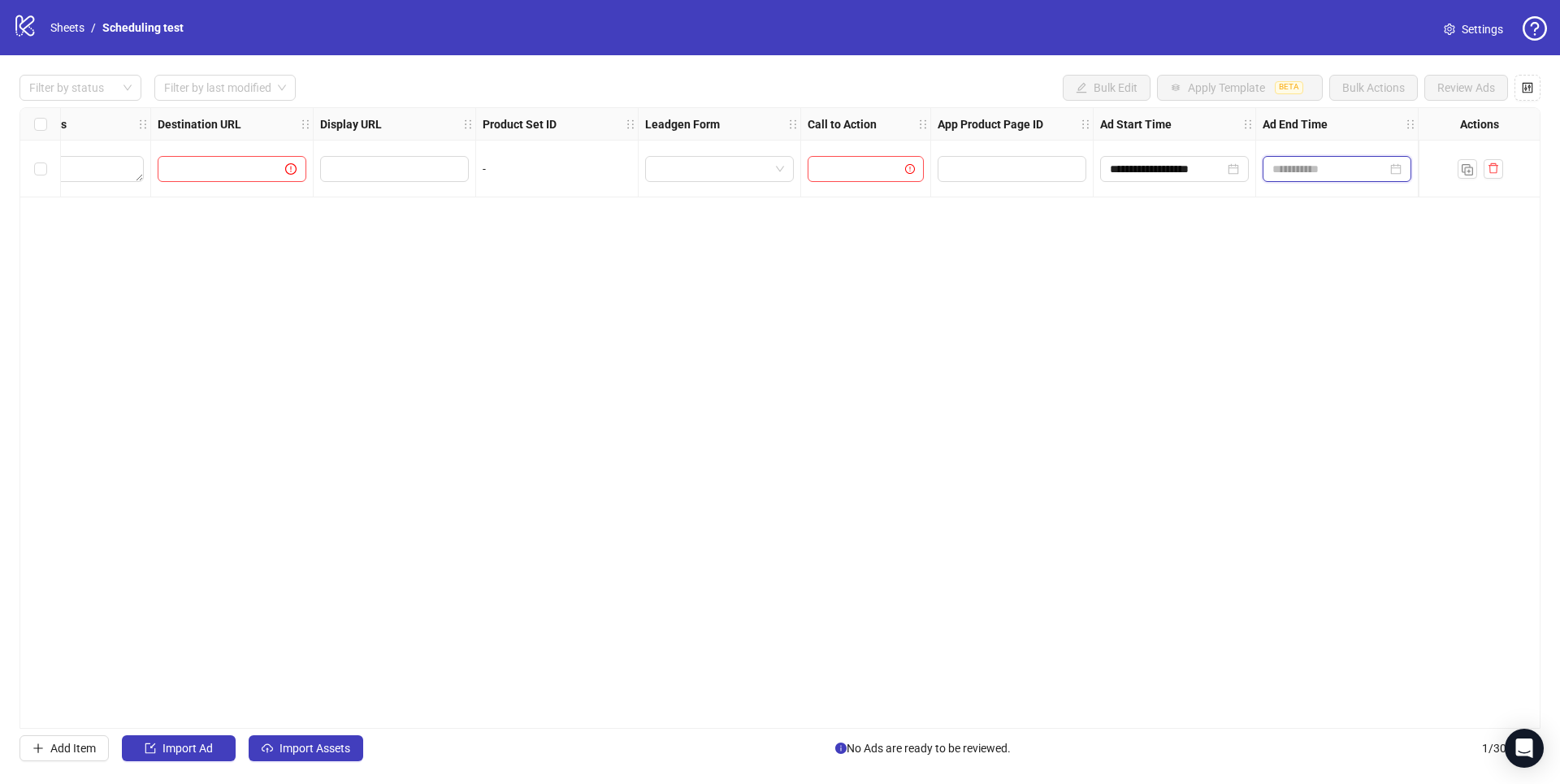
click at [1169, 173] on input at bounding box center [1329, 168] width 114 height 18
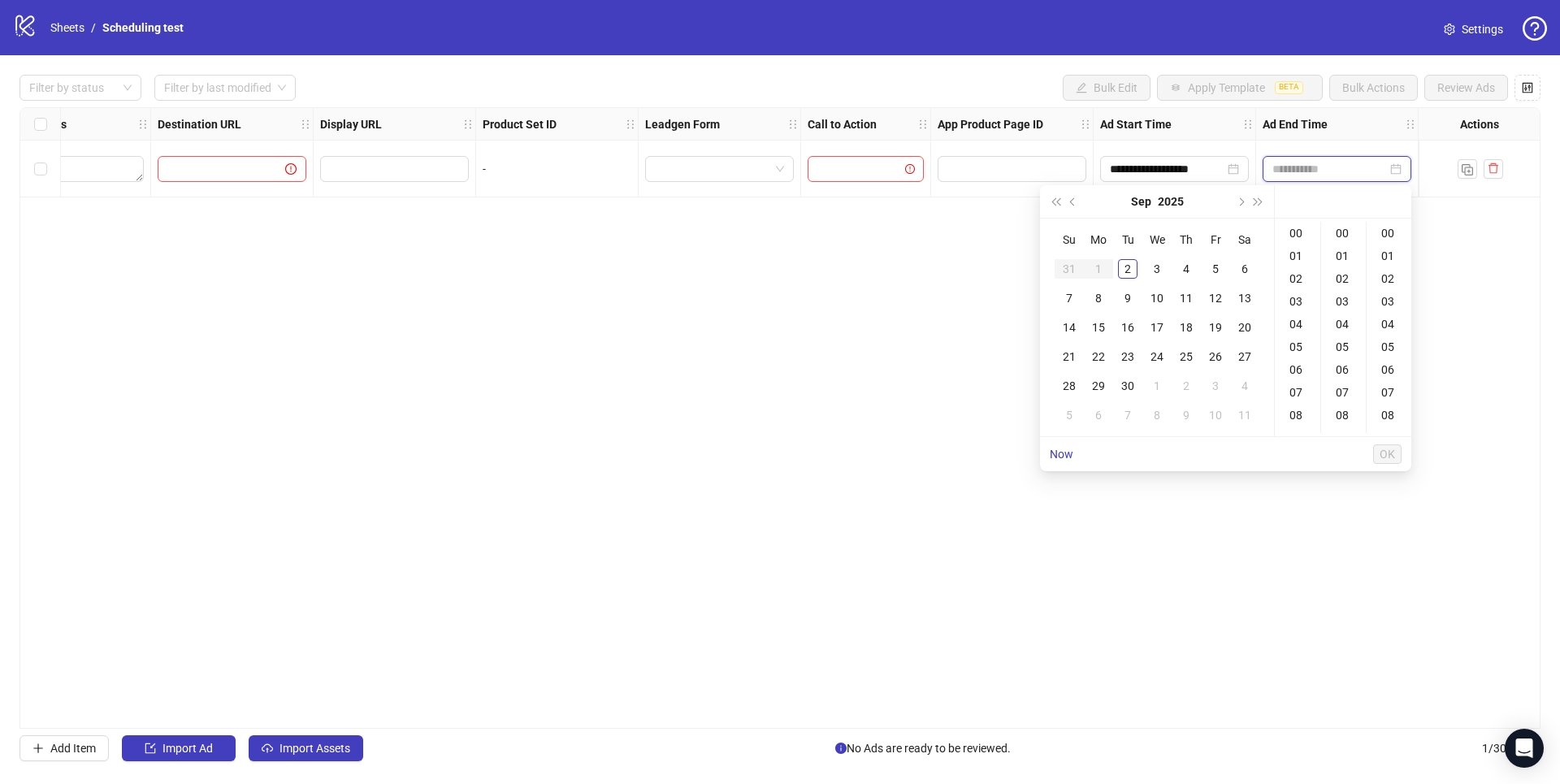
type input "**********"
click at [1169, 291] on div "11" at bounding box center [1186, 298] width 19 height 19
click at [1169, 347] on div "05" at bounding box center [1343, 347] width 39 height 23
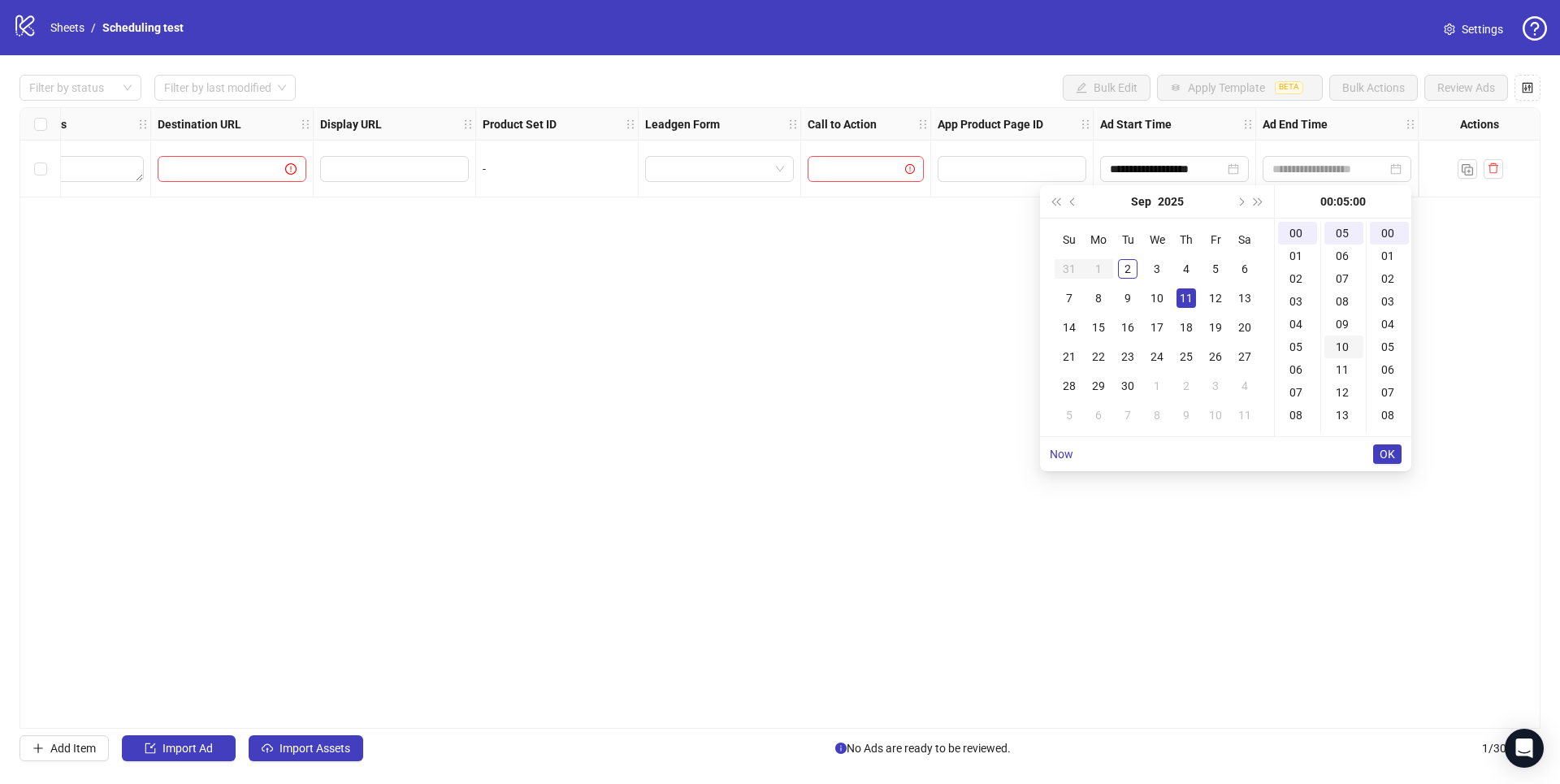
click at [1169, 347] on div "10" at bounding box center [1343, 347] width 39 height 23
type input "**********"
click at [1169, 445] on button "OK" at bounding box center [1387, 453] width 29 height 19
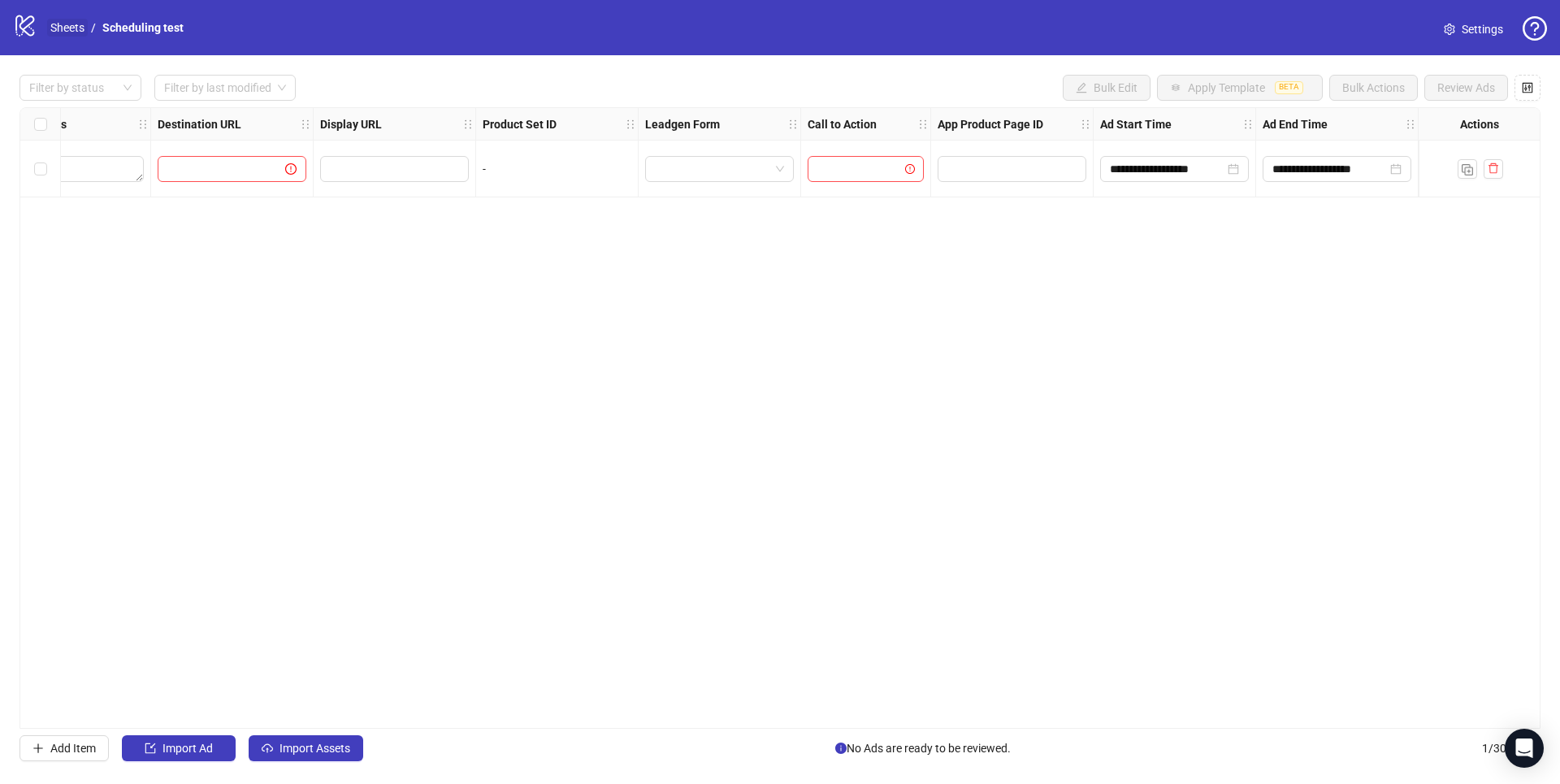
click at [64, 25] on link "Sheets" at bounding box center [68, 27] width 41 height 18
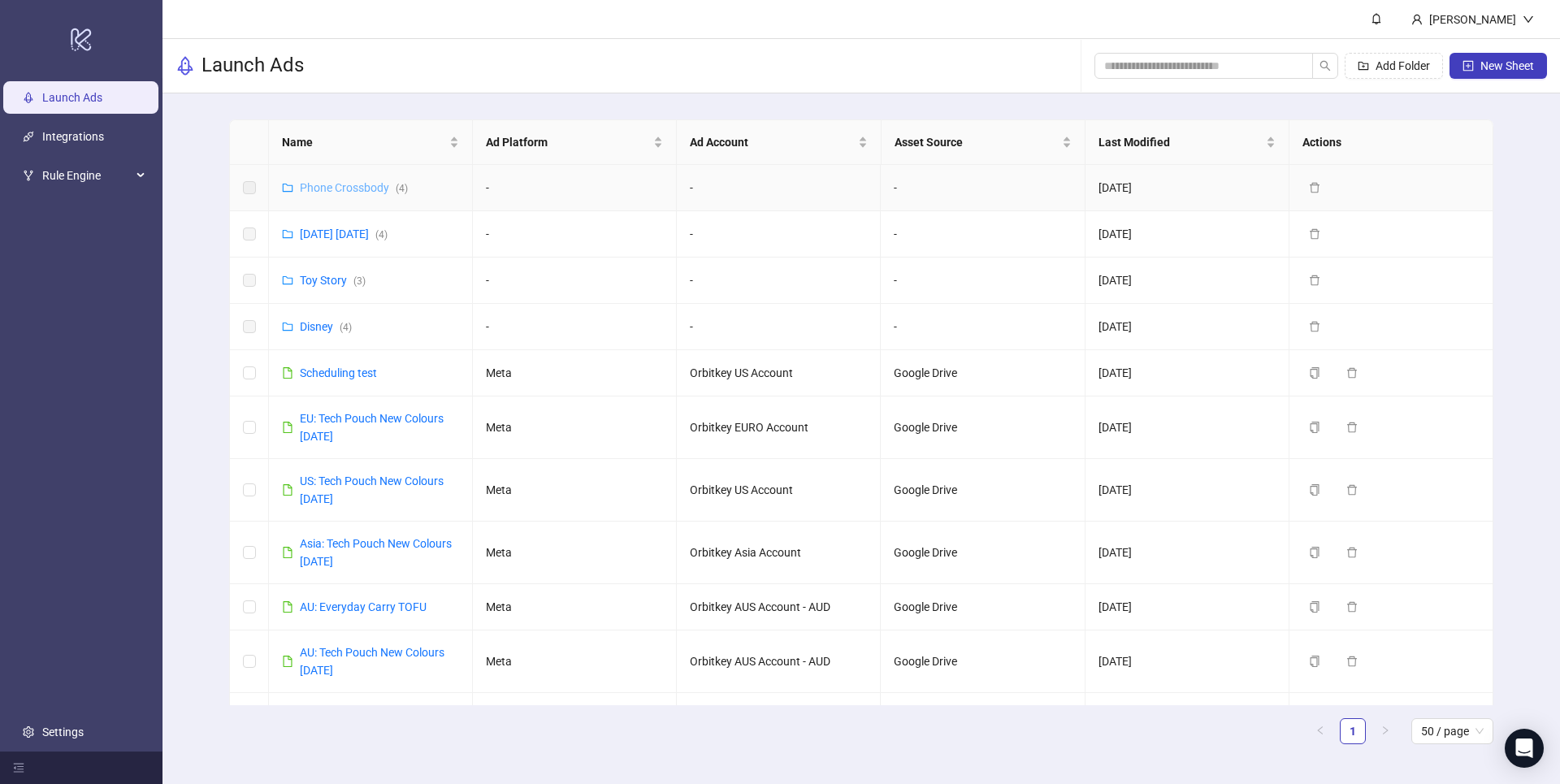
click at [329, 189] on link "Phone Crossbody ( 4 )" at bounding box center [354, 187] width 108 height 13
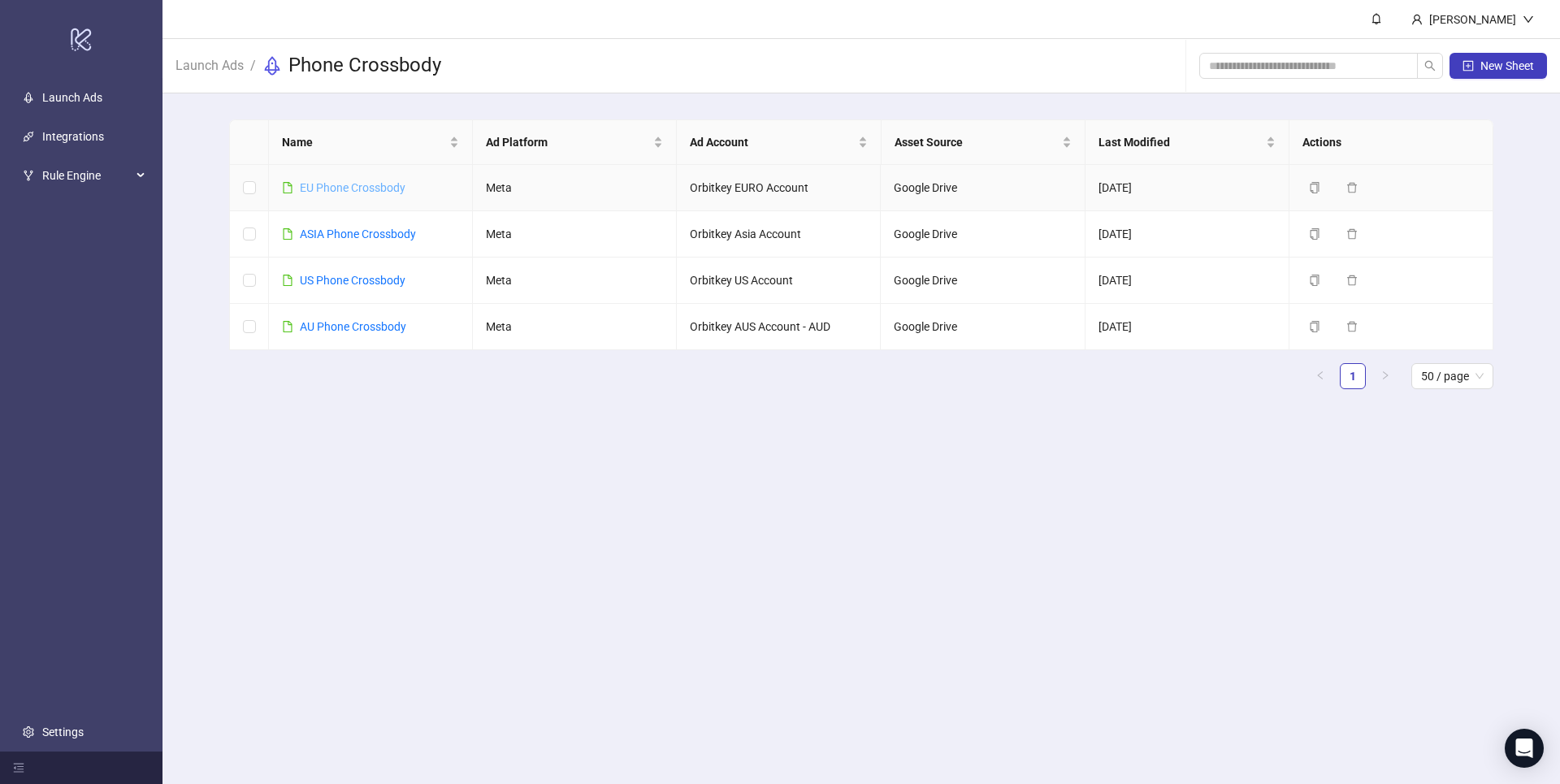
click at [346, 189] on link "EU Phone Crossbody" at bounding box center [352, 187] width 106 height 13
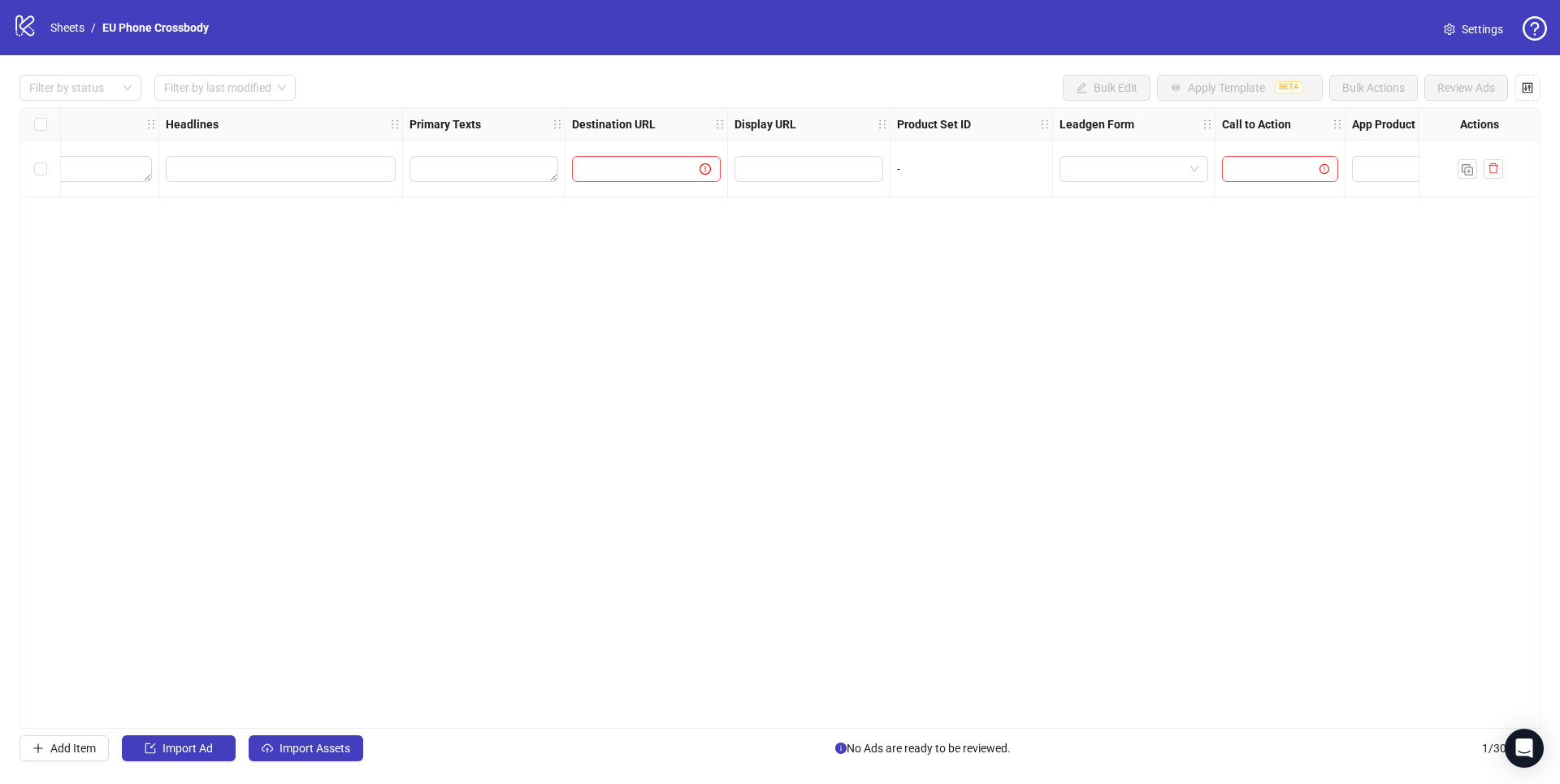
scroll to position [0, 1136]
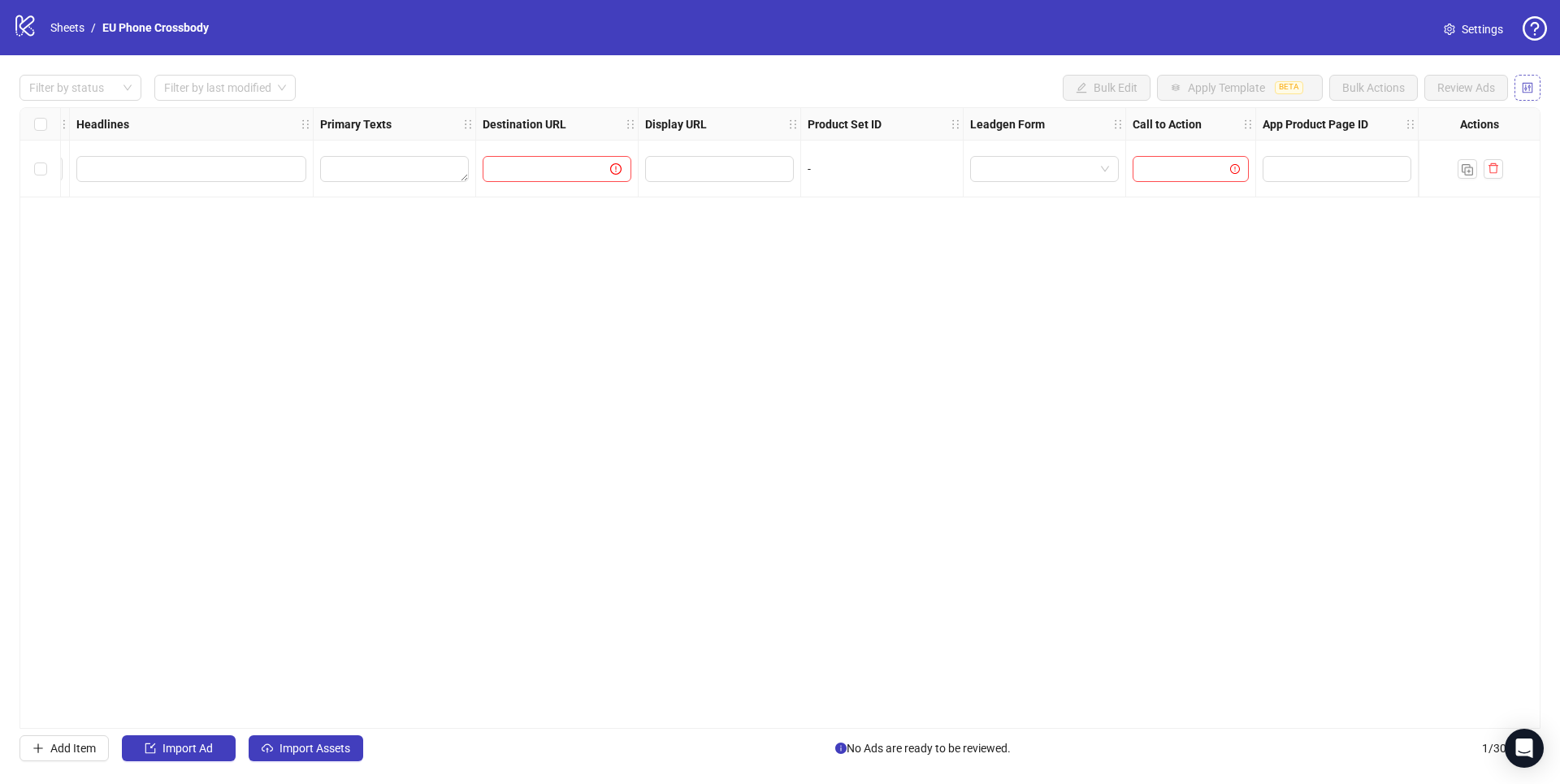
click at [1169, 90] on icon "control" at bounding box center [1528, 87] width 10 height 10
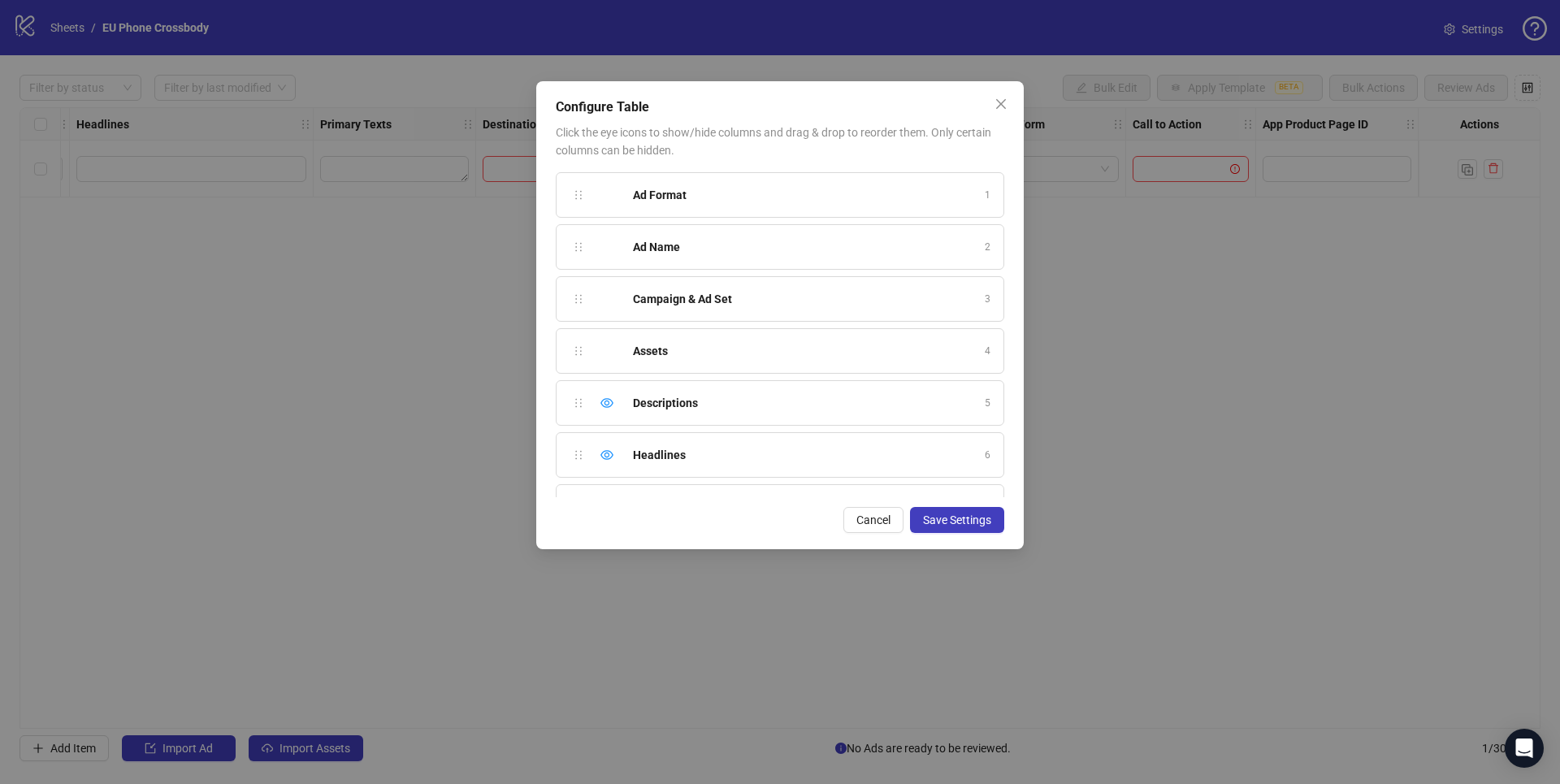
scroll to position [395, 0]
click at [868, 518] on span "Cancel" at bounding box center [873, 519] width 34 height 13
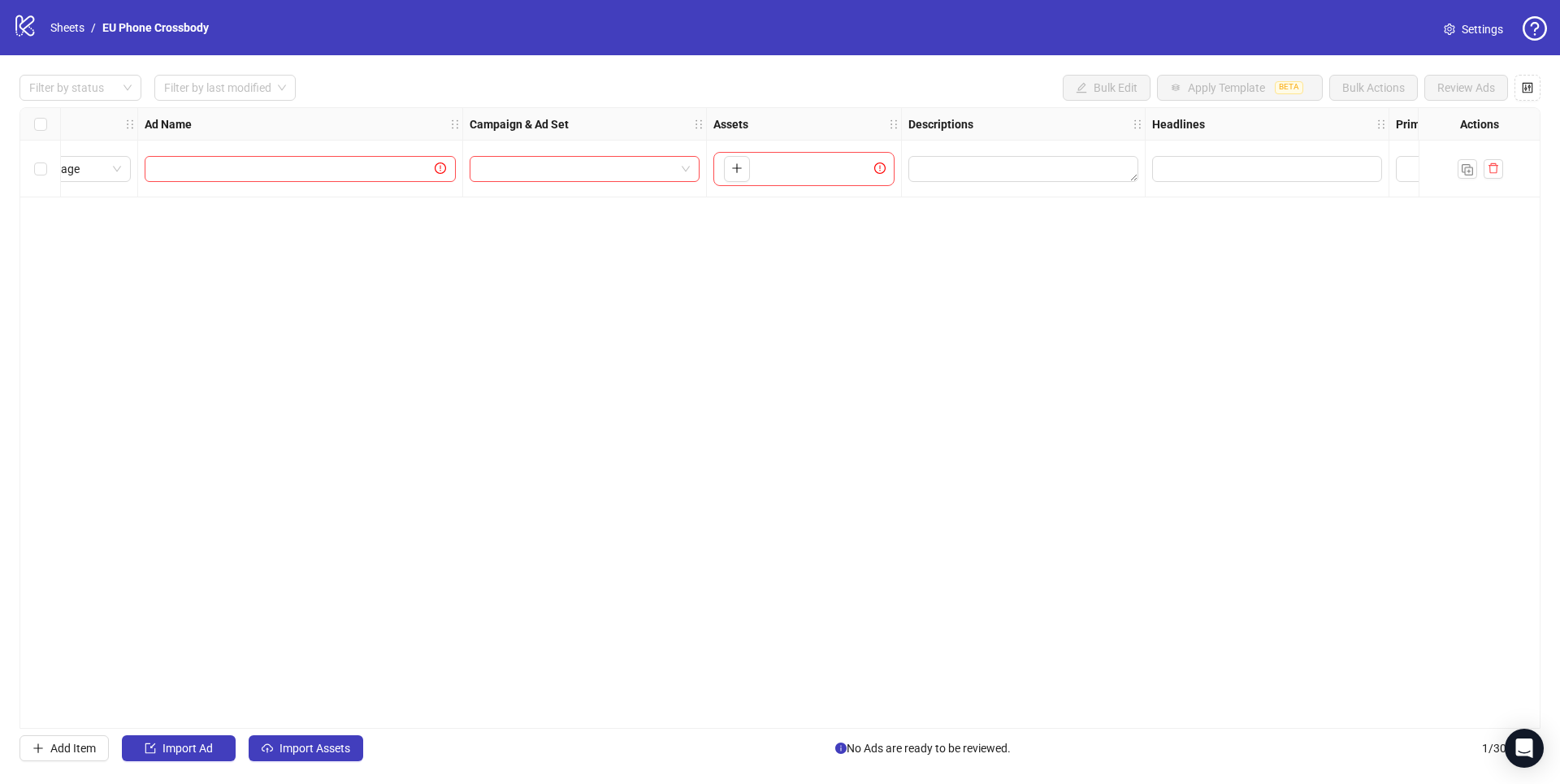
scroll to position [0, 0]
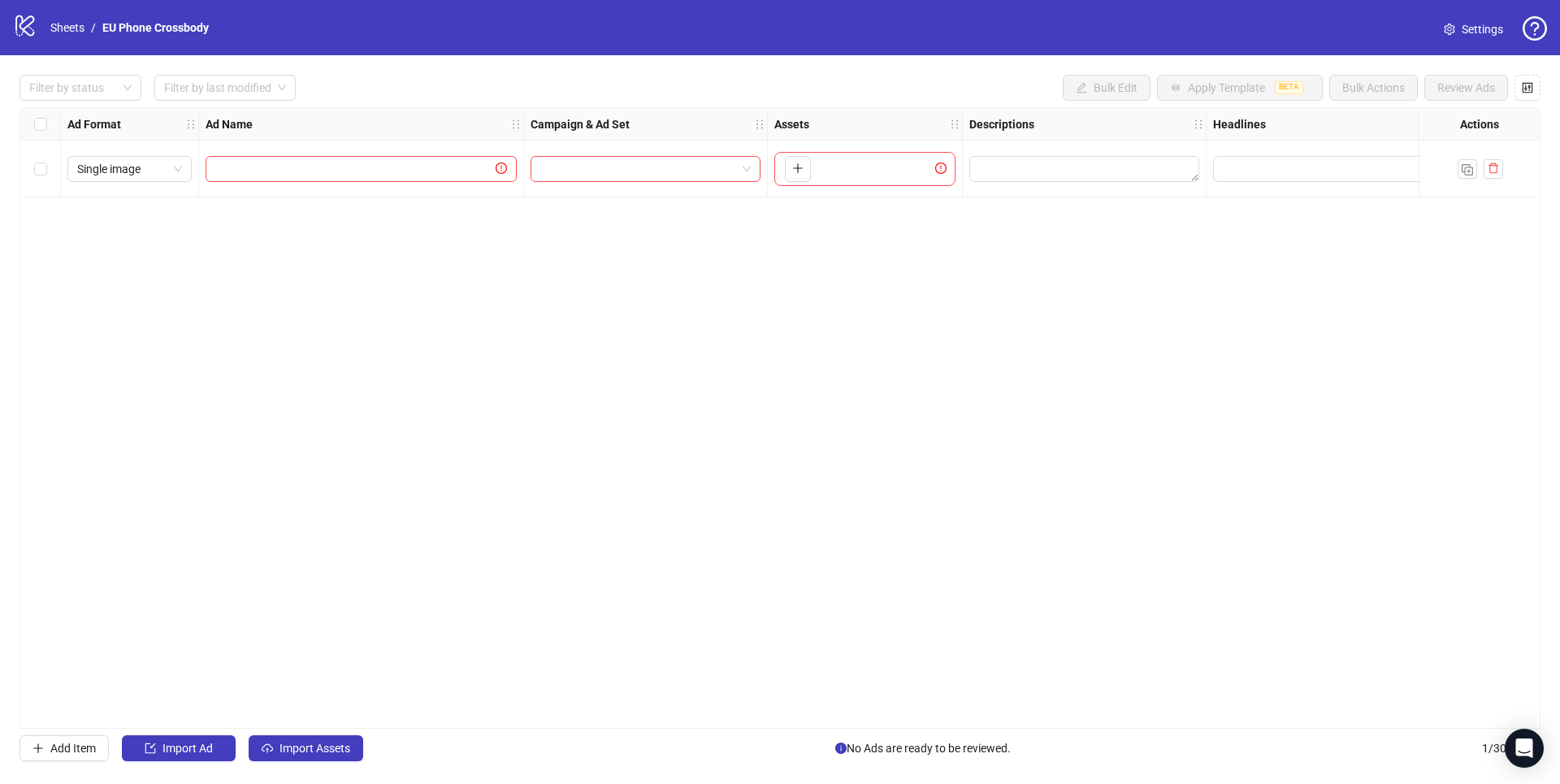
click at [72, 37] on div "logo/logo-mobile Sheets / EU Phone Crossbody" at bounding box center [113, 27] width 202 height 30
click at [72, 29] on link "Sheets" at bounding box center [68, 27] width 41 height 18
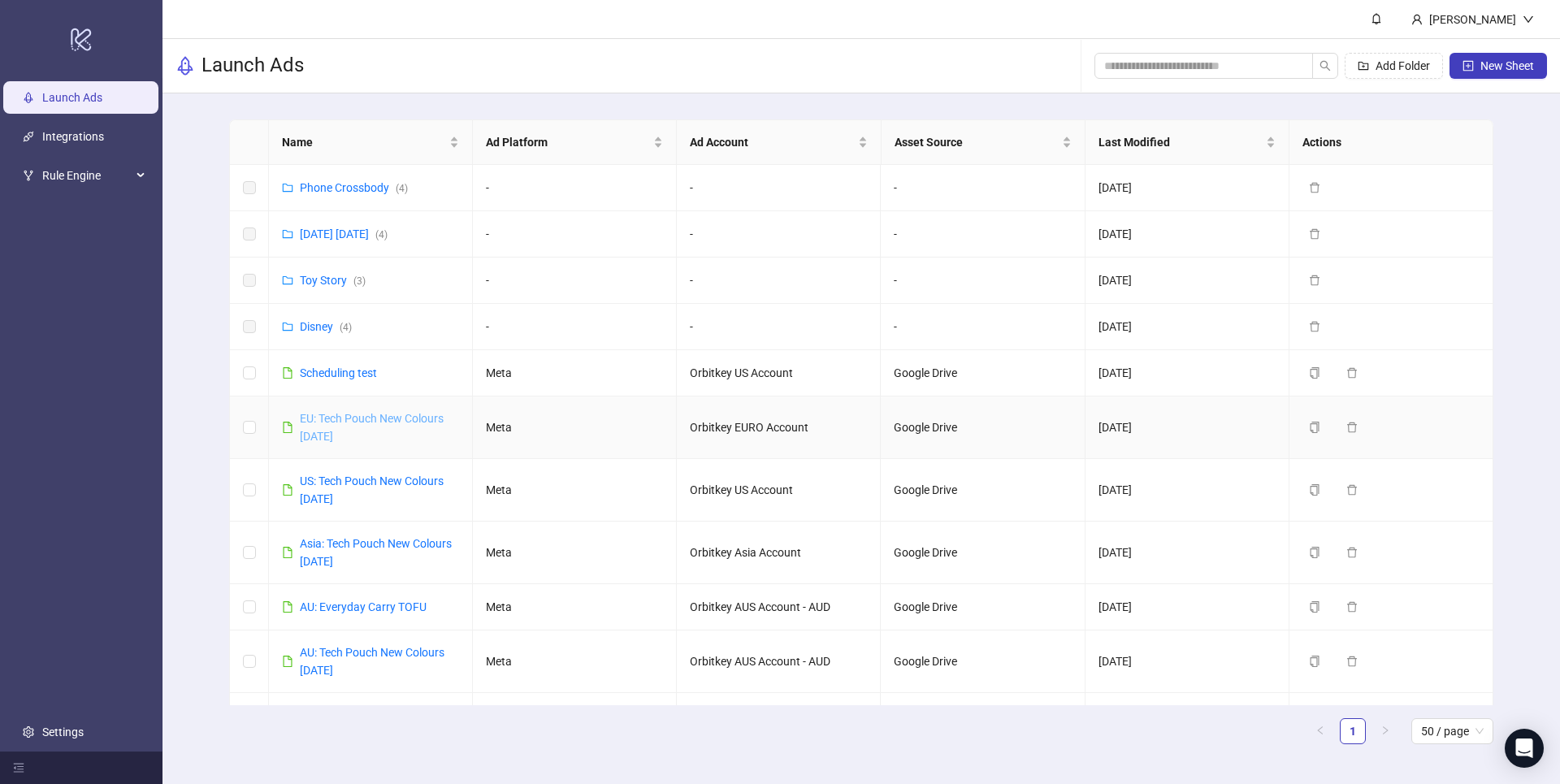
click at [349, 415] on link "EU: Tech Pouch New Colours [DATE]" at bounding box center [371, 427] width 144 height 30
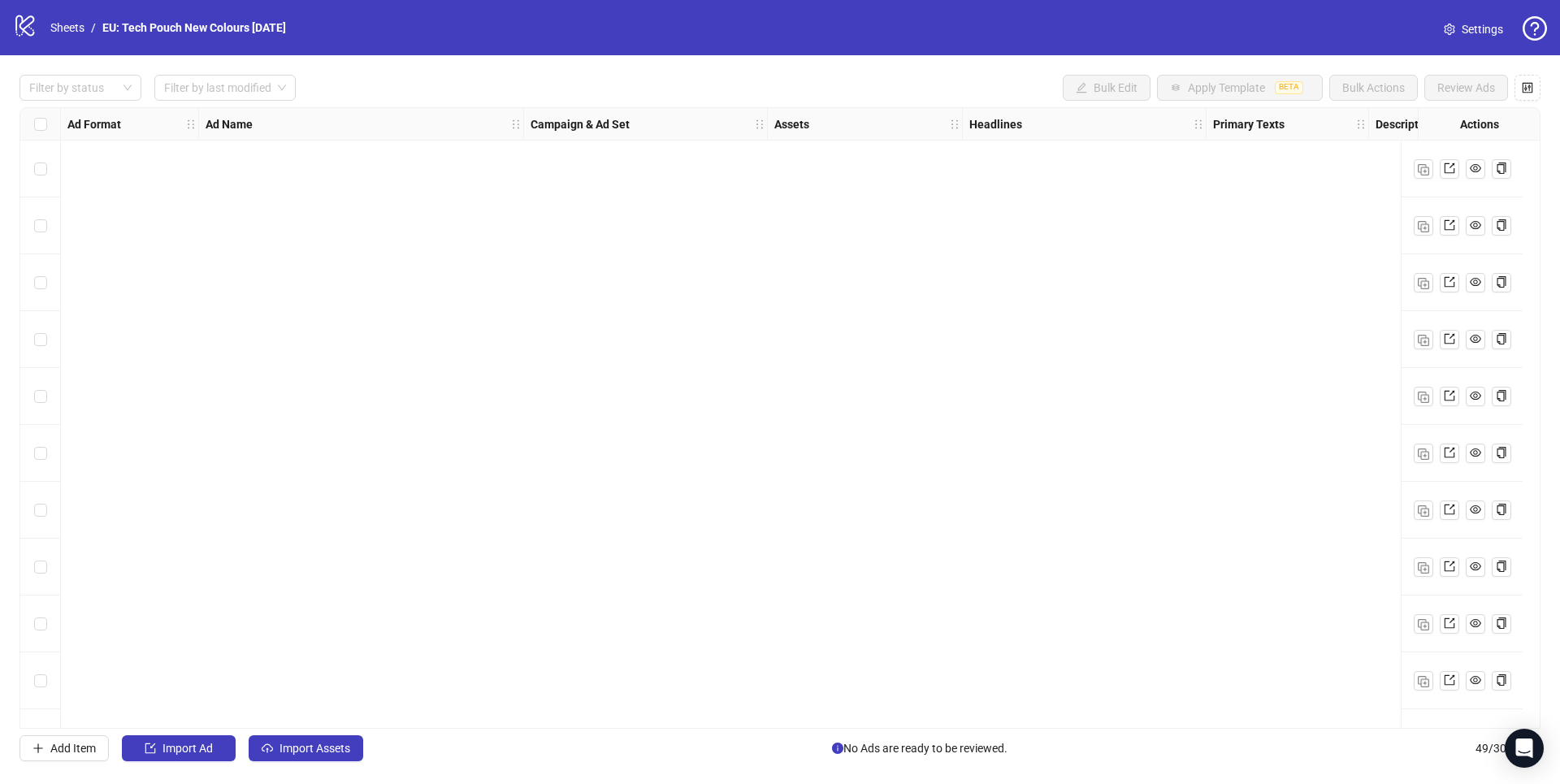
scroll to position [2204, 0]
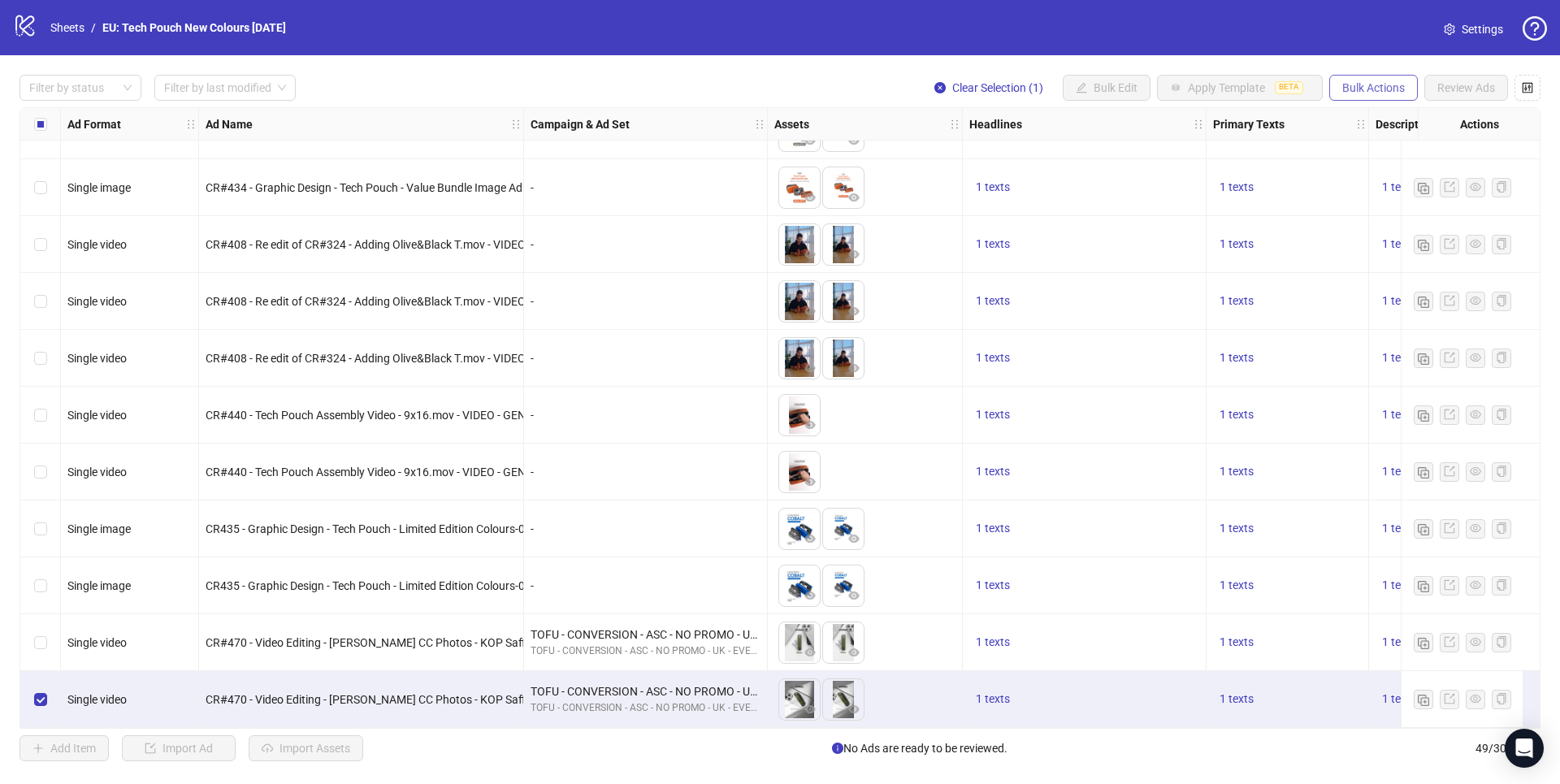
click at [1169, 86] on span "Bulk Actions" at bounding box center [1373, 87] width 63 height 13
click at [1169, 198] on span "Copy to another sheet" at bounding box center [1398, 199] width 112 height 18
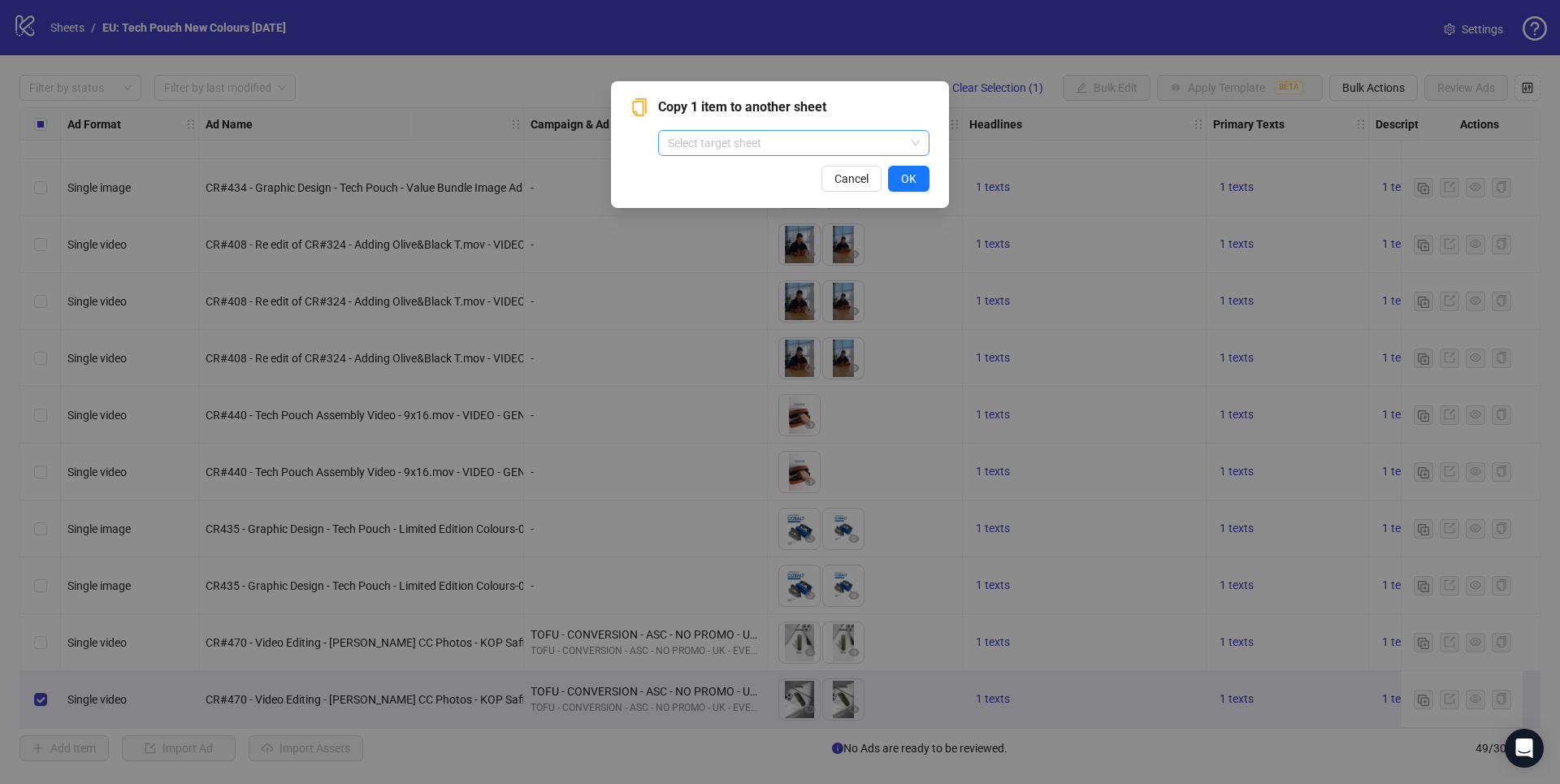
click at [821, 145] on input "search" at bounding box center [786, 143] width 237 height 25
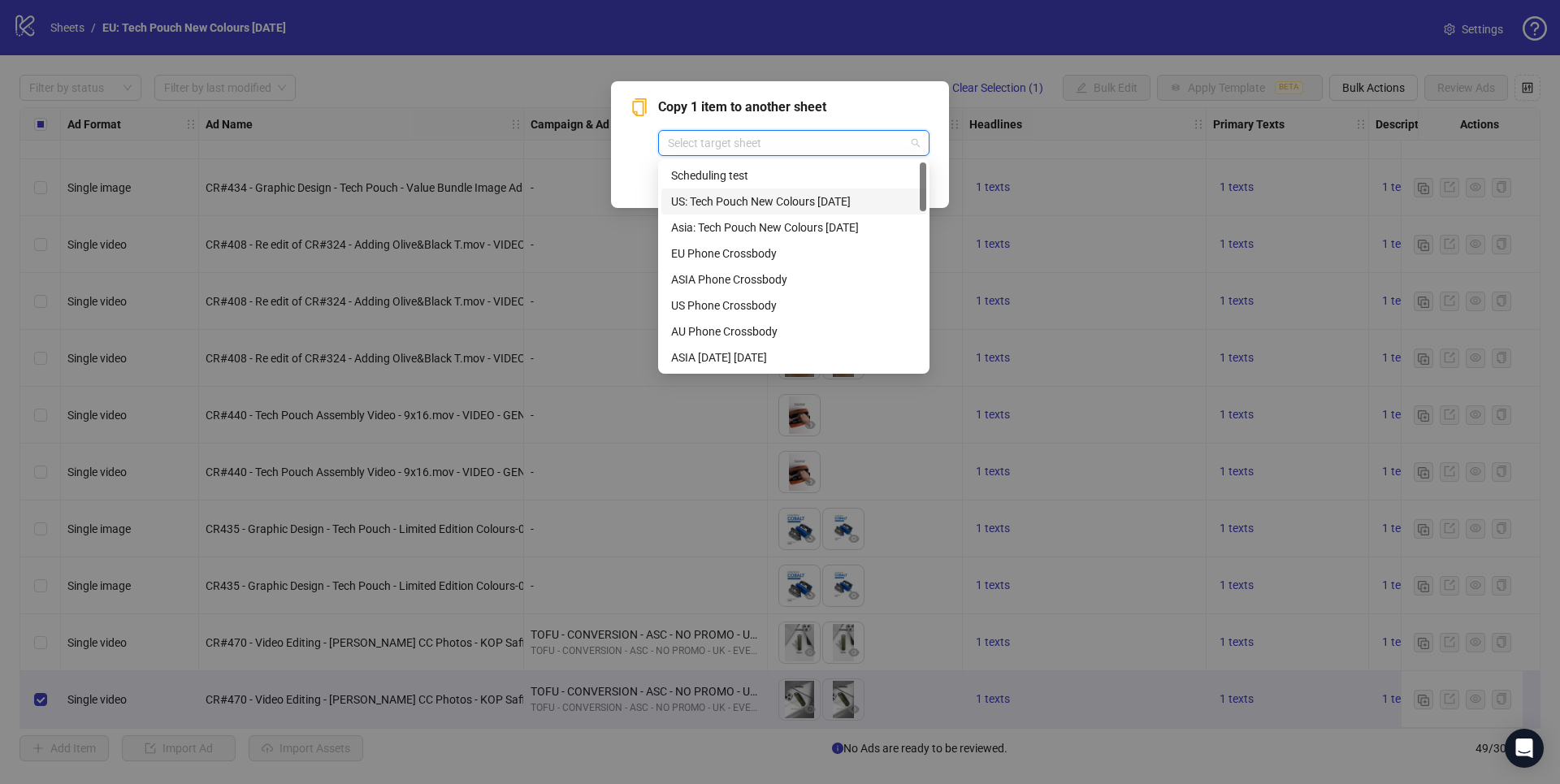
click at [804, 213] on div "US: Tech Pouch New Colours [DATE]" at bounding box center [794, 201] width 265 height 26
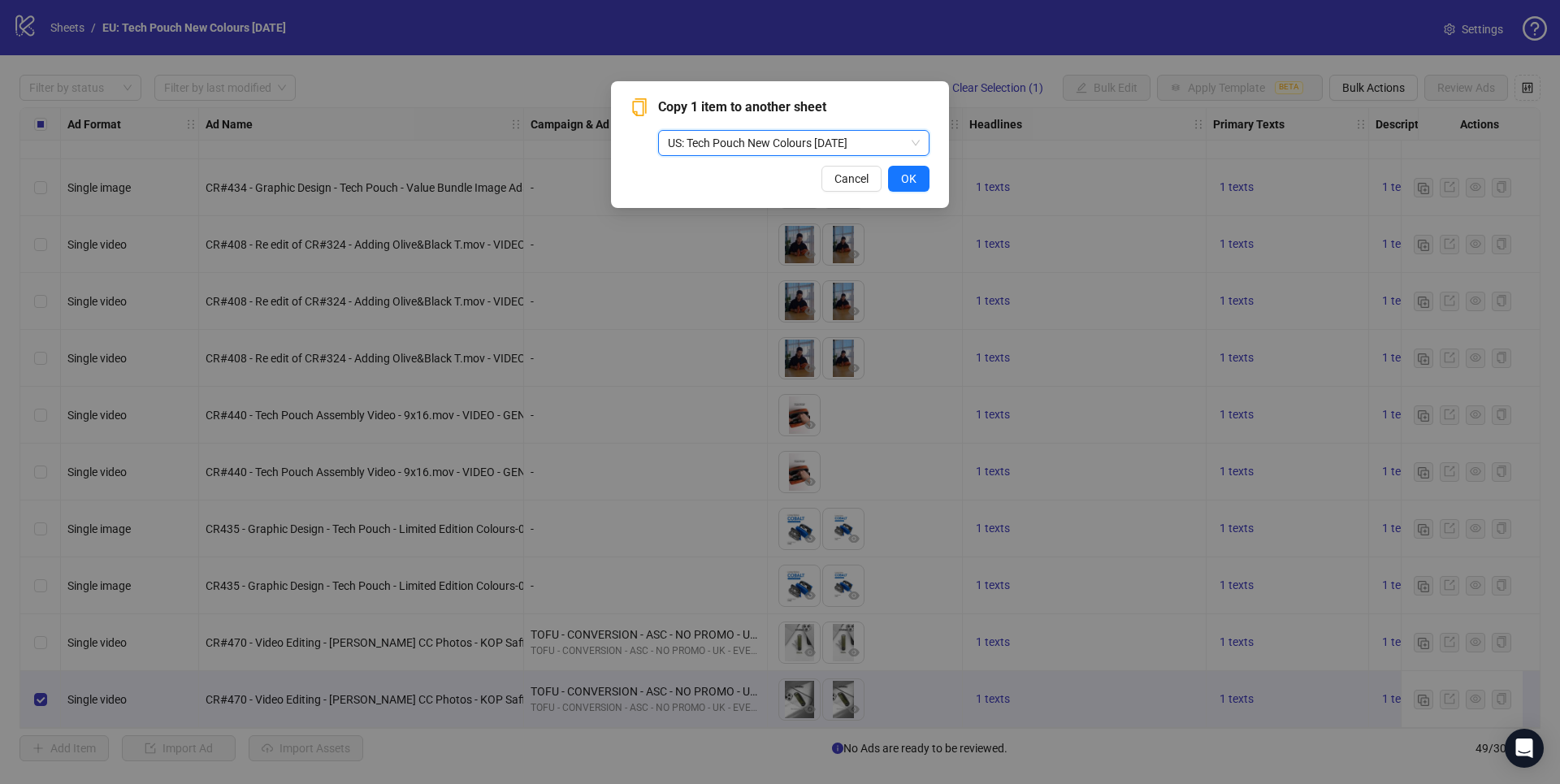
click at [918, 148] on span "US: Tech Pouch New Colours [DATE]" at bounding box center [794, 143] width 252 height 25
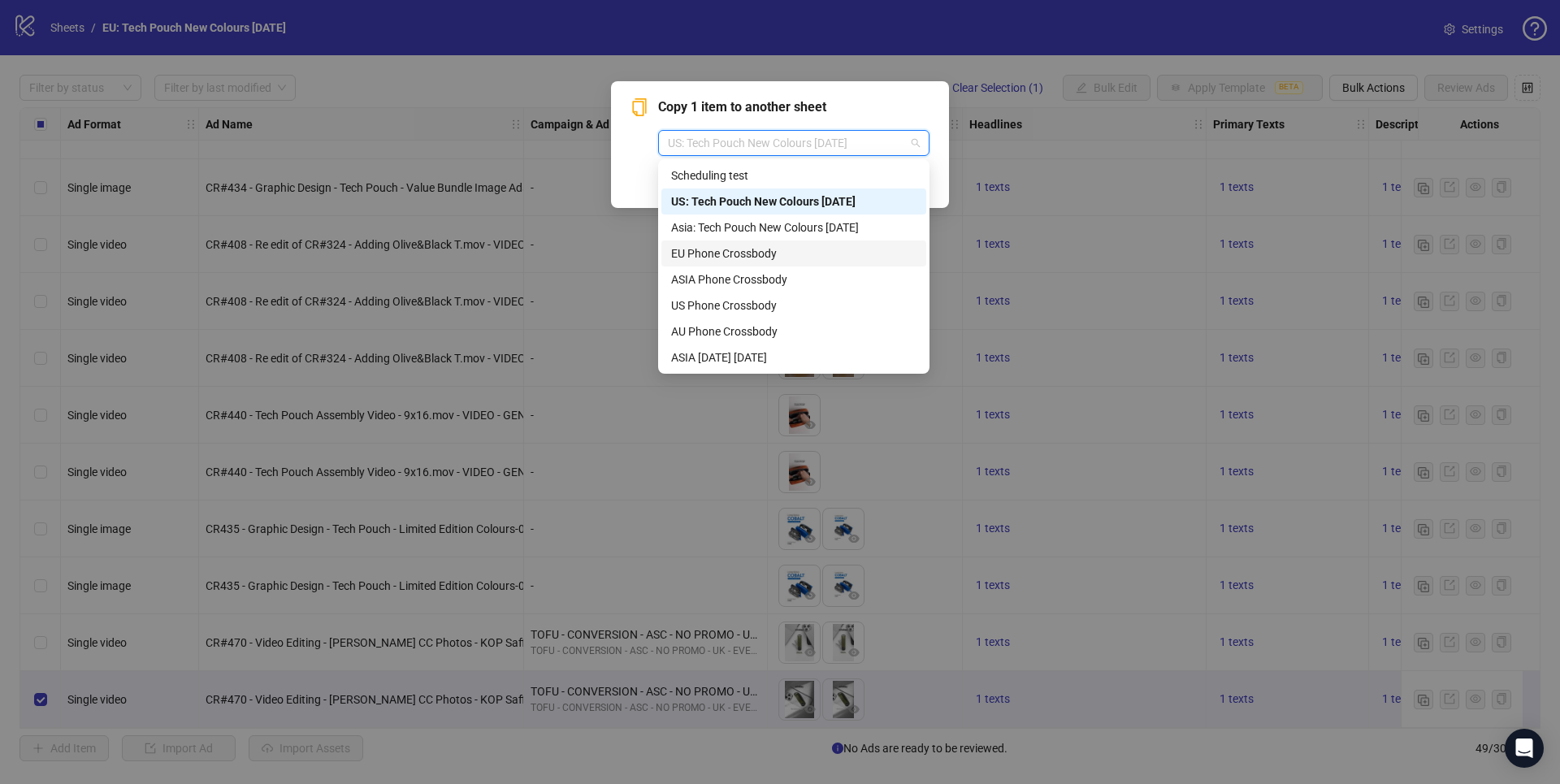
click at [970, 266] on div "Copy 1 item to another sheet US: Tech Pouch New Colours [DATE] Cancel OK" at bounding box center [780, 392] width 1560 height 784
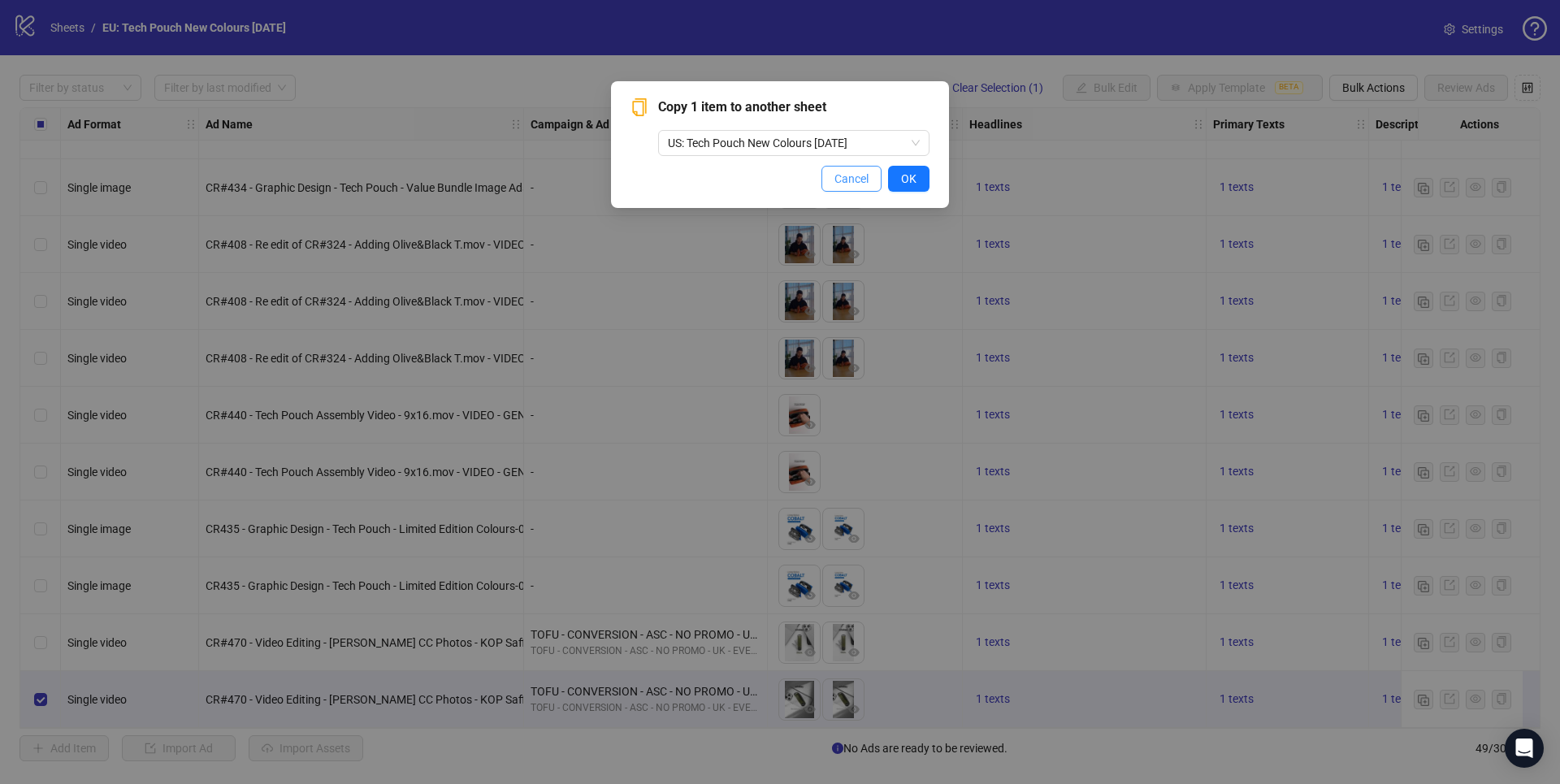
click at [847, 177] on span "Cancel" at bounding box center [851, 178] width 34 height 13
